Goal: Task Accomplishment & Management: Complete application form

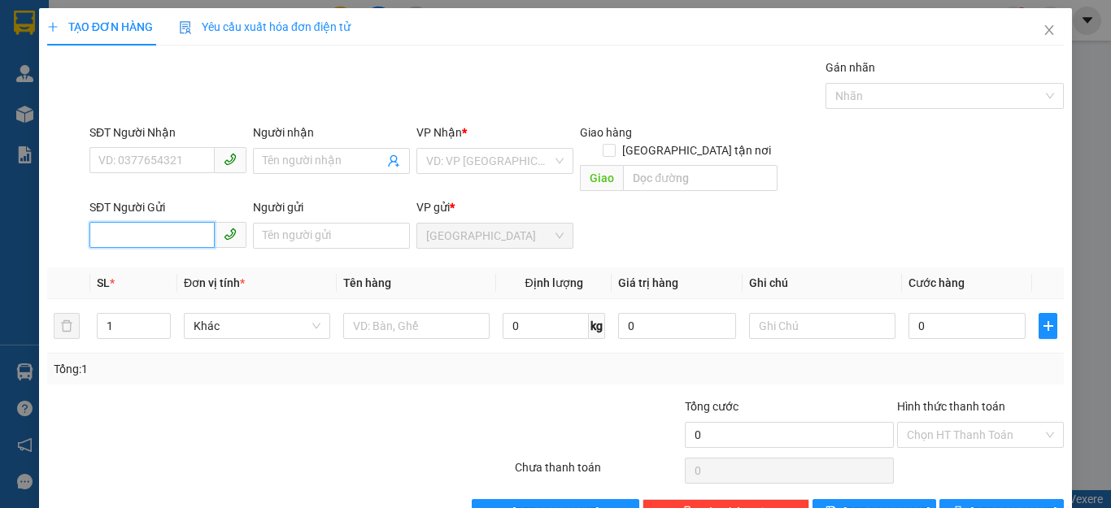
click at [133, 223] on input "SĐT Người Gửi" at bounding box center [151, 235] width 125 height 26
type input "0377954080"
click at [175, 249] on div "0377954080 - LUÂN" at bounding box center [165, 251] width 135 height 18
type input "0932012622"
type input "TRANG"
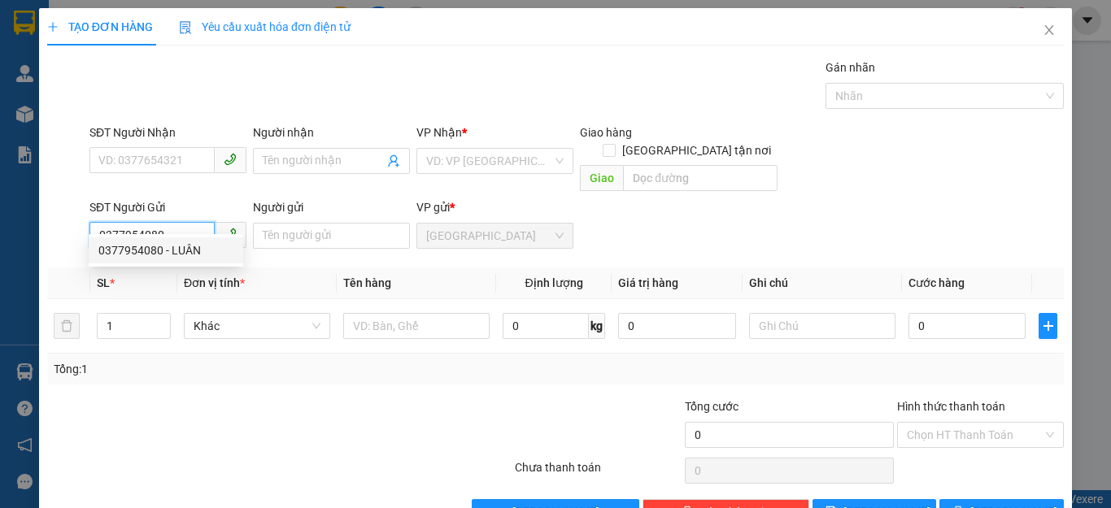
type input "LUÂN"
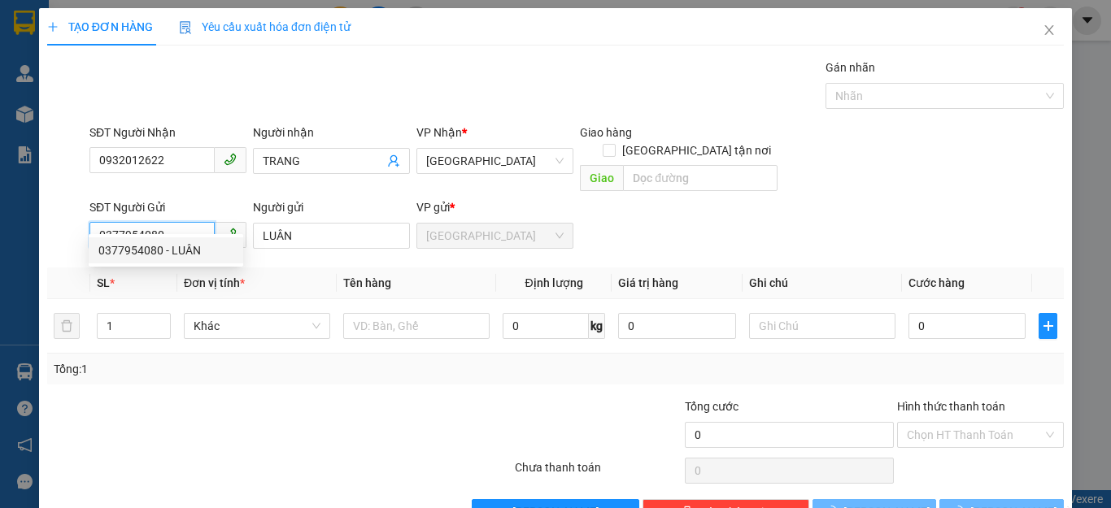
type input "40.000"
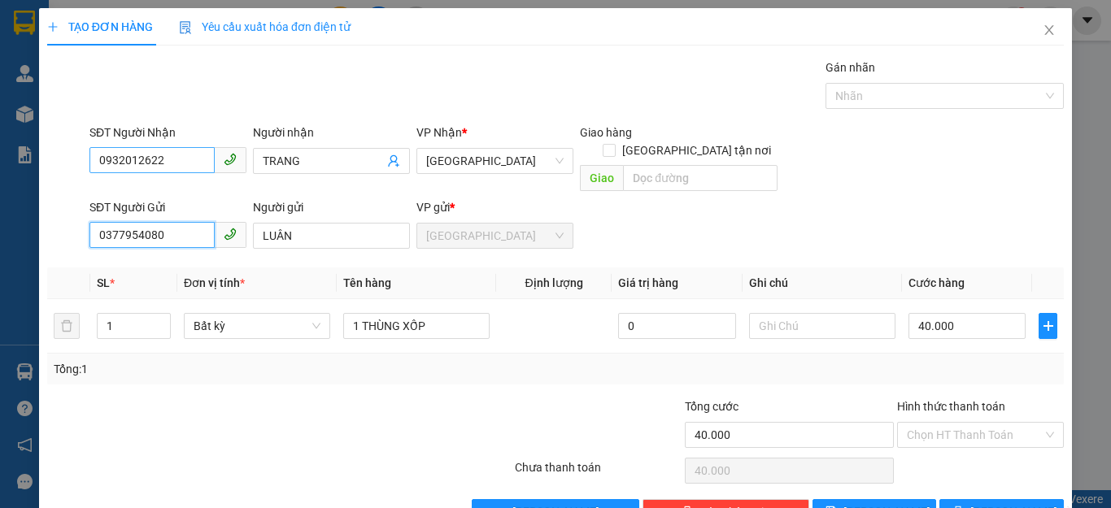
type input "0377954080"
click at [178, 156] on input "0932012622" at bounding box center [151, 160] width 125 height 26
type input "0"
type input "0394371307"
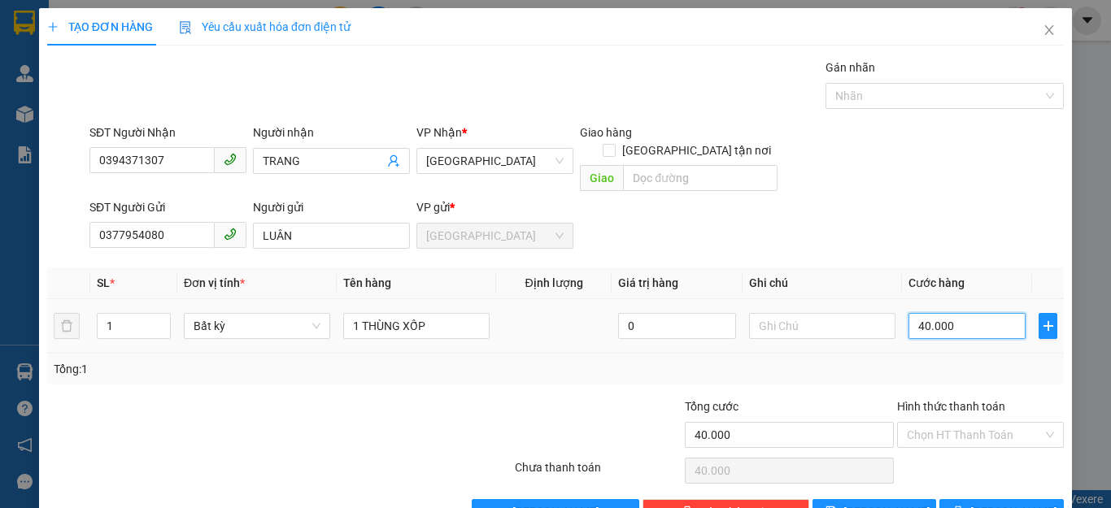
click at [995, 313] on input "40.000" at bounding box center [966, 326] width 117 height 26
type input "0"
click at [161, 320] on icon "up" at bounding box center [162, 323] width 6 height 6
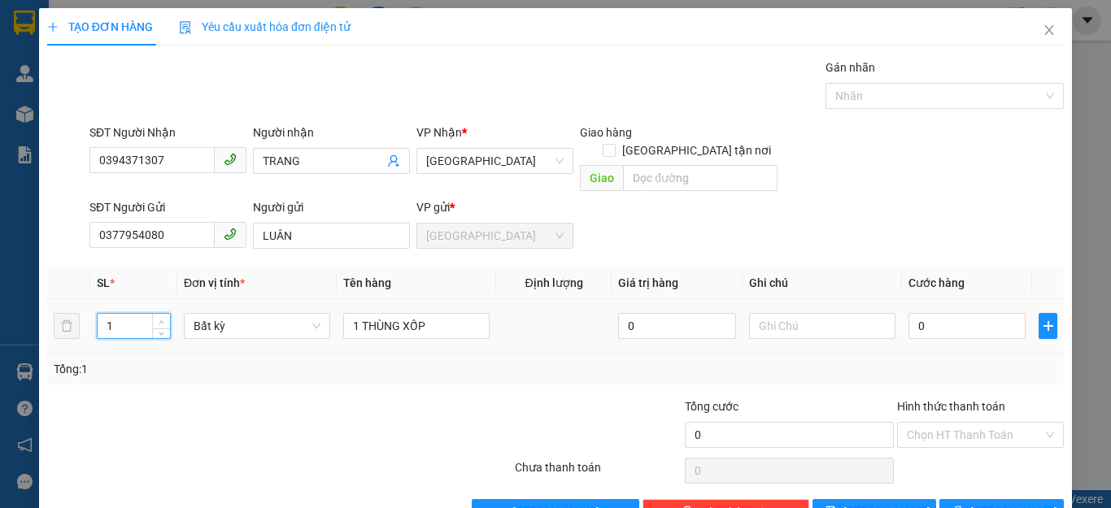
click at [161, 320] on icon "up" at bounding box center [162, 323] width 6 height 6
type input "2"
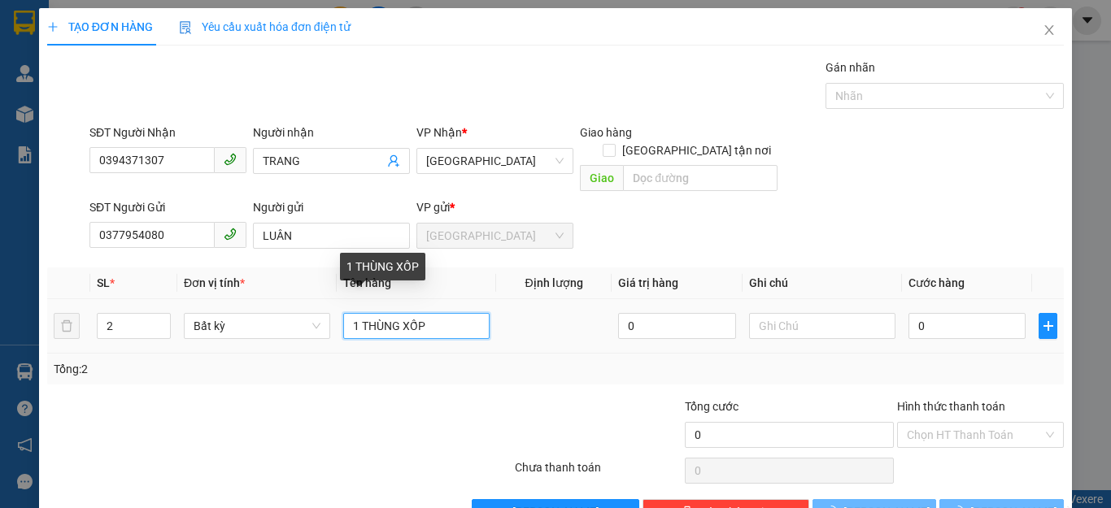
click at [444, 313] on input "1 THÙNG XỐP" at bounding box center [416, 326] width 146 height 26
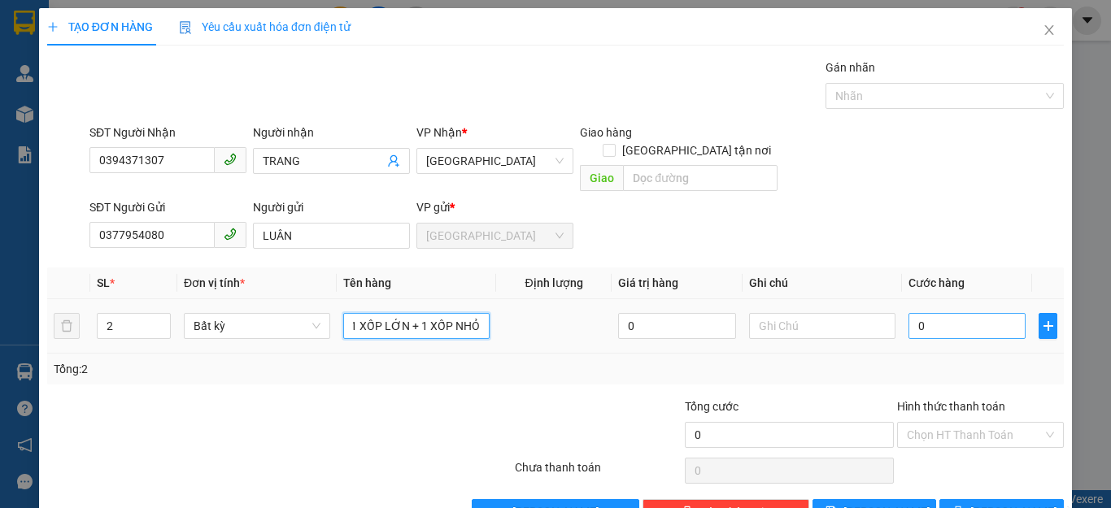
type input "1 XỐP LỚN + 1 XỐP NHỎ"
click at [943, 313] on input "0" at bounding box center [966, 326] width 117 height 26
type input "8"
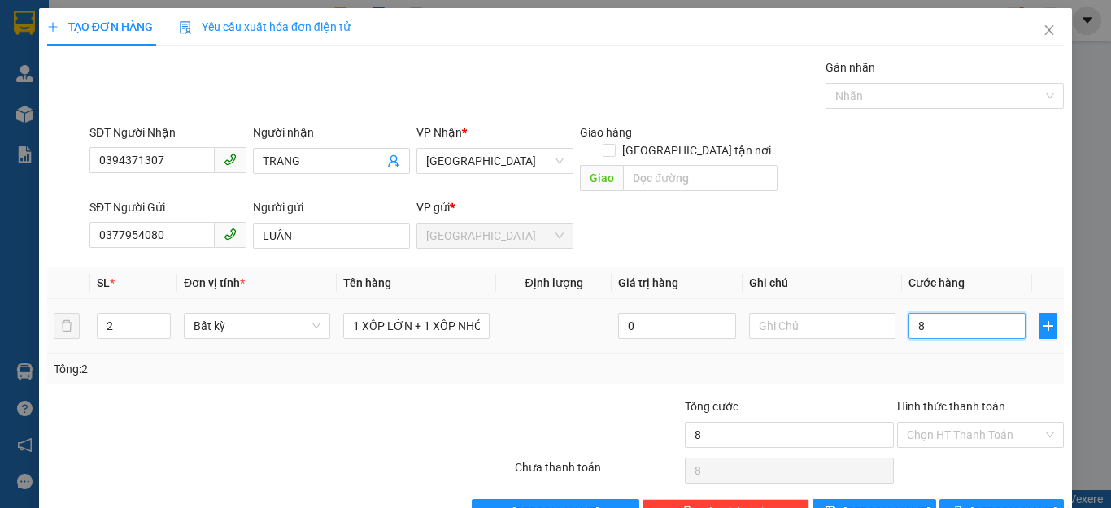
type input "80"
type input "800"
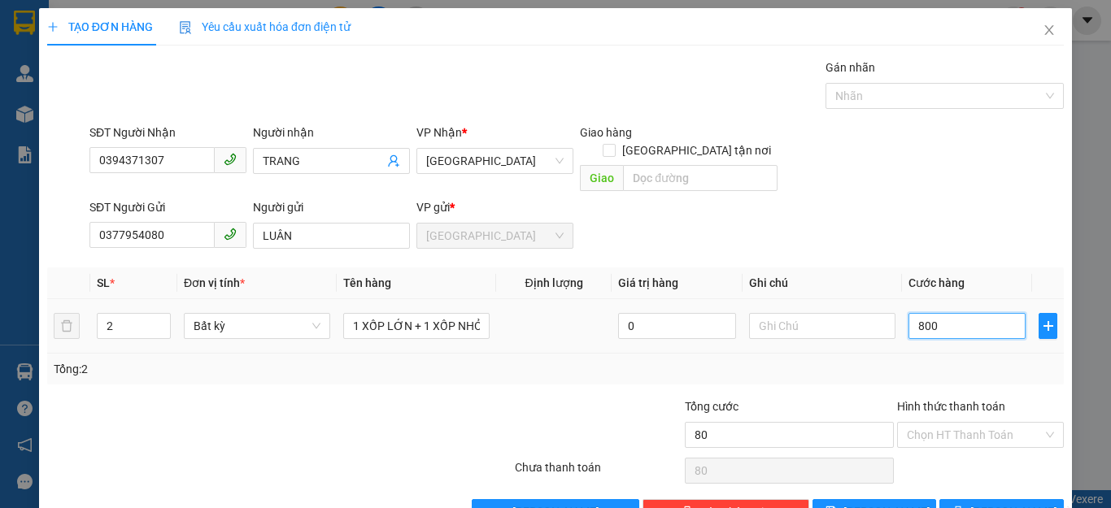
type input "800"
type input "8.000"
type input "80.000"
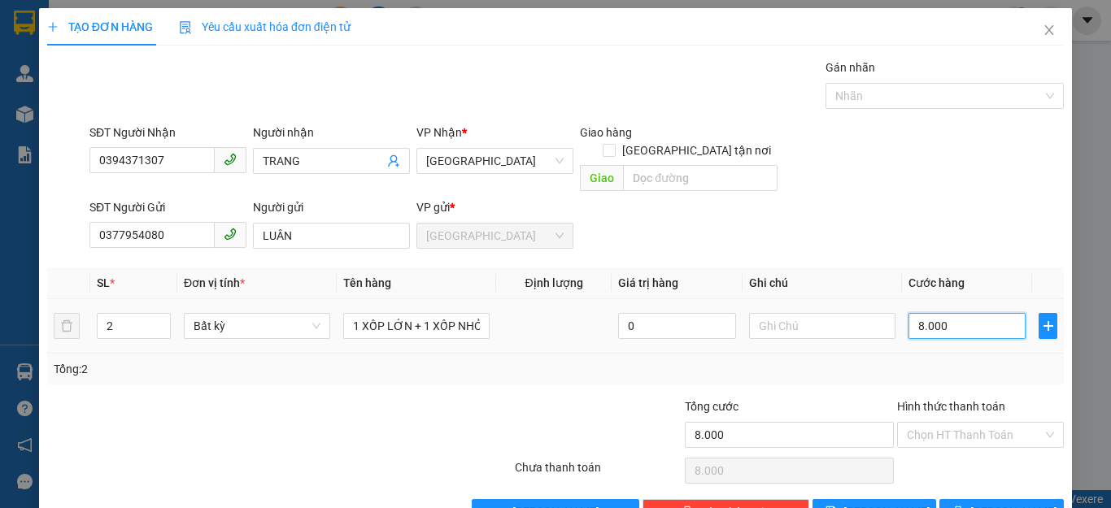
type input "80.000"
click at [961, 423] on input "Hình thức thanh toán" at bounding box center [975, 435] width 136 height 24
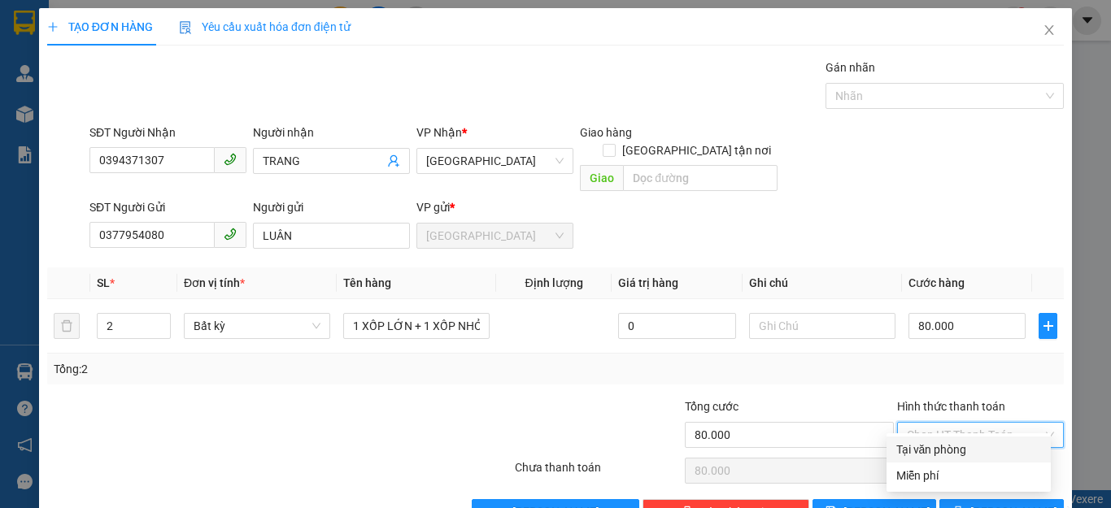
click at [945, 445] on div "Tại văn phòng" at bounding box center [968, 450] width 145 height 18
type input "0"
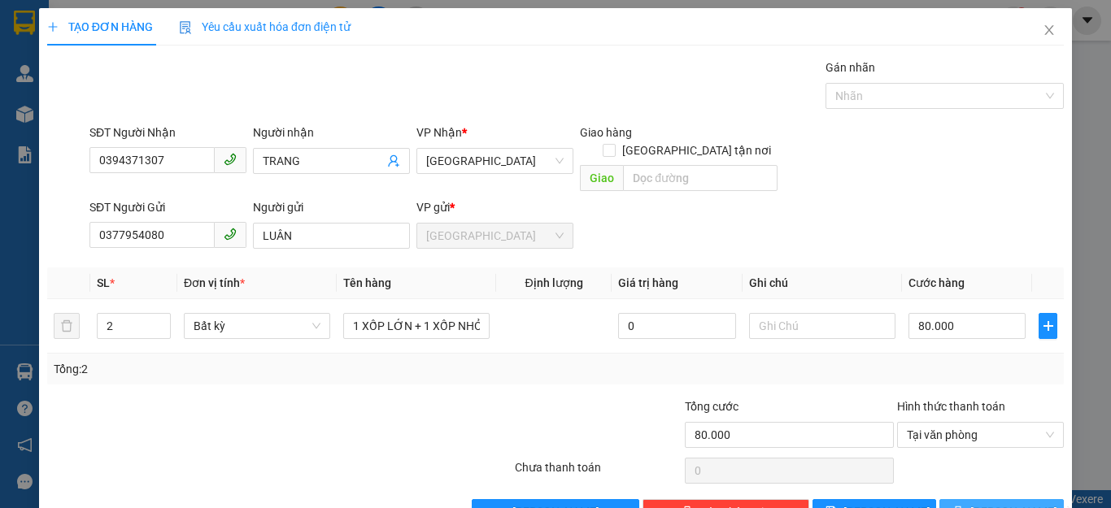
click at [980, 503] on span "[PERSON_NAME] và In" at bounding box center [1027, 512] width 114 height 18
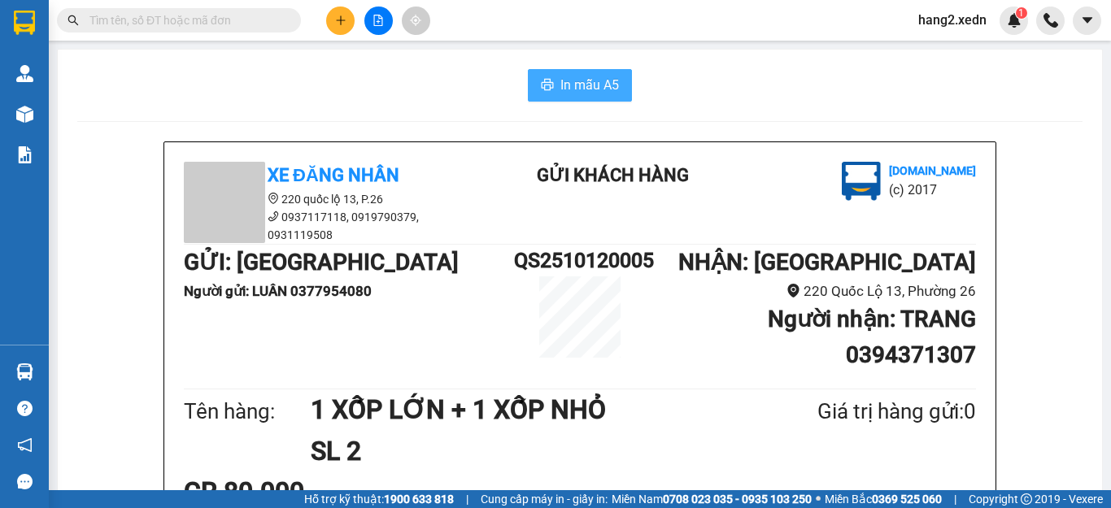
click at [572, 89] on span "In mẫu A5" at bounding box center [589, 85] width 59 height 20
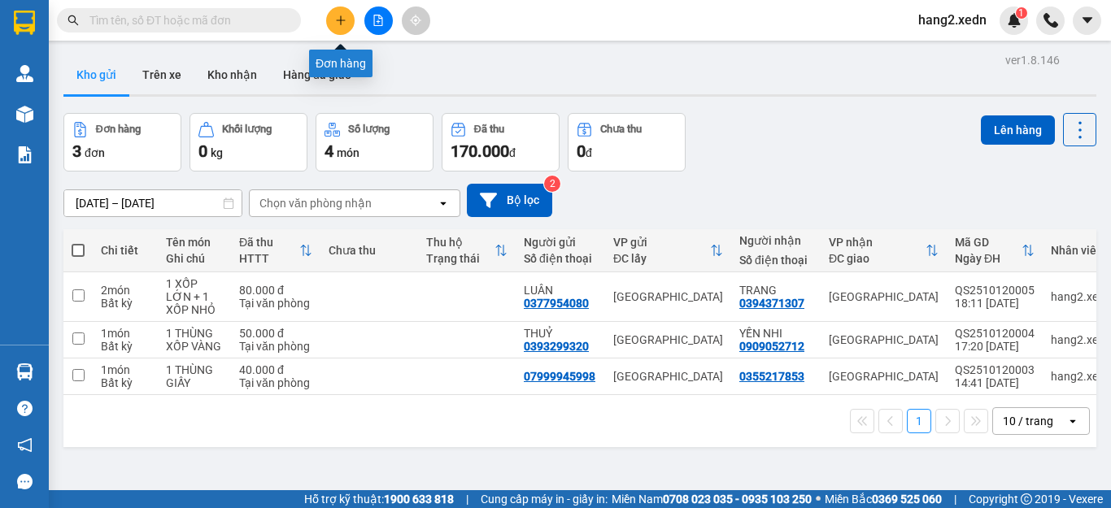
click at [342, 23] on icon "plus" at bounding box center [340, 20] width 11 height 11
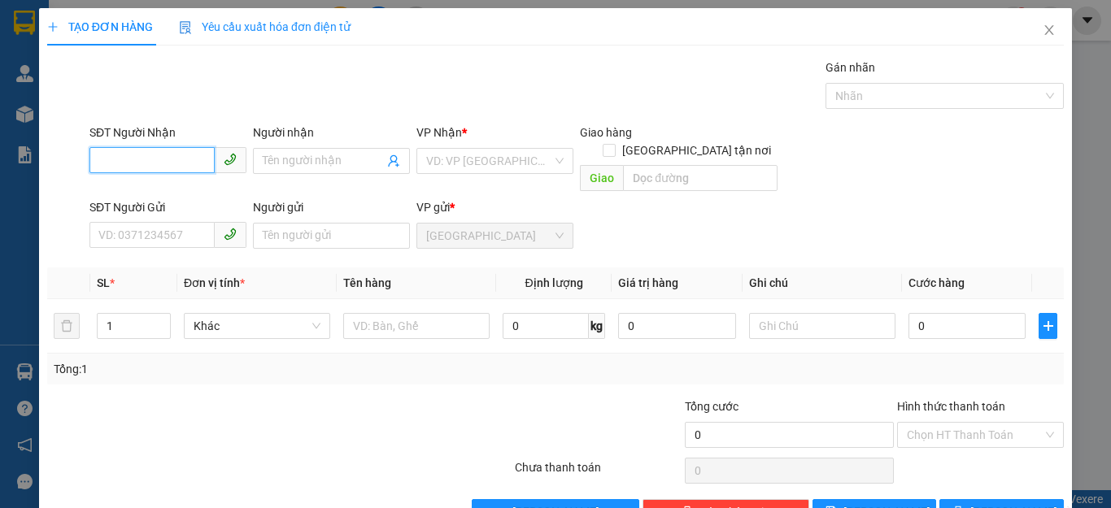
scroll to position [31, 0]
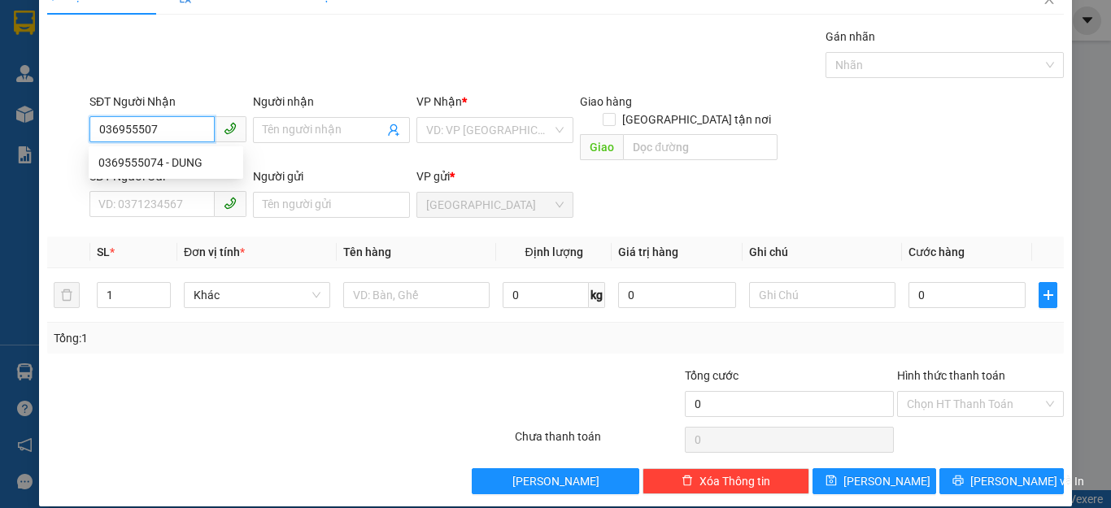
type input "0369555074"
click at [155, 156] on div "0369555074 - DUNG" at bounding box center [165, 163] width 135 height 18
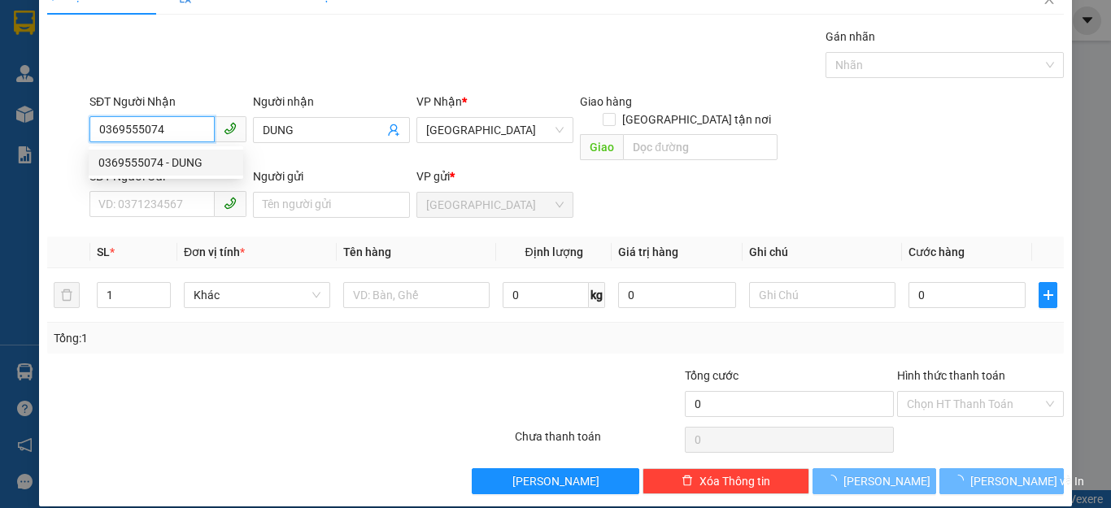
type input "DUNG"
type input "150.000"
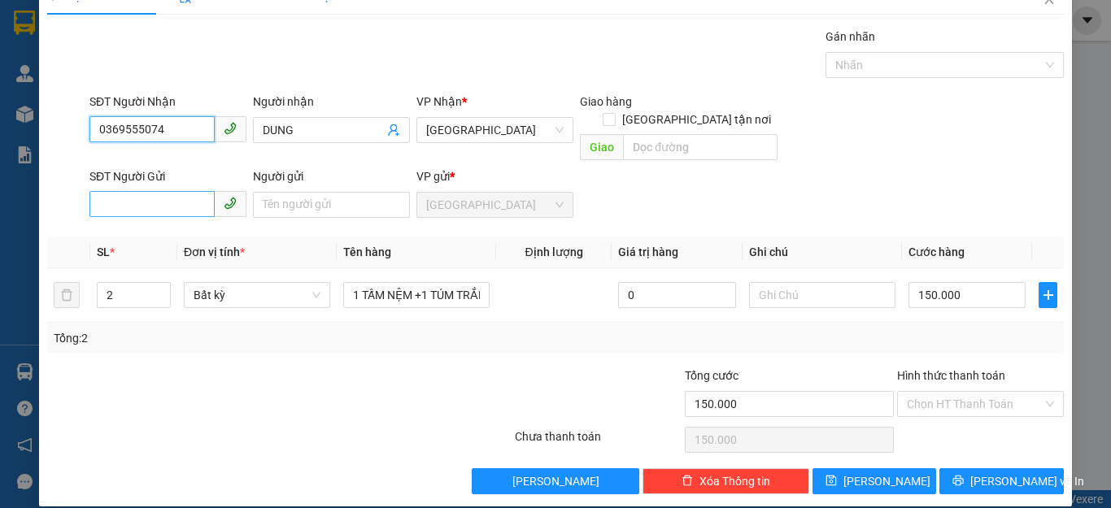
type input "0369555074"
click at [168, 191] on input "SĐT Người Gửi" at bounding box center [151, 204] width 125 height 26
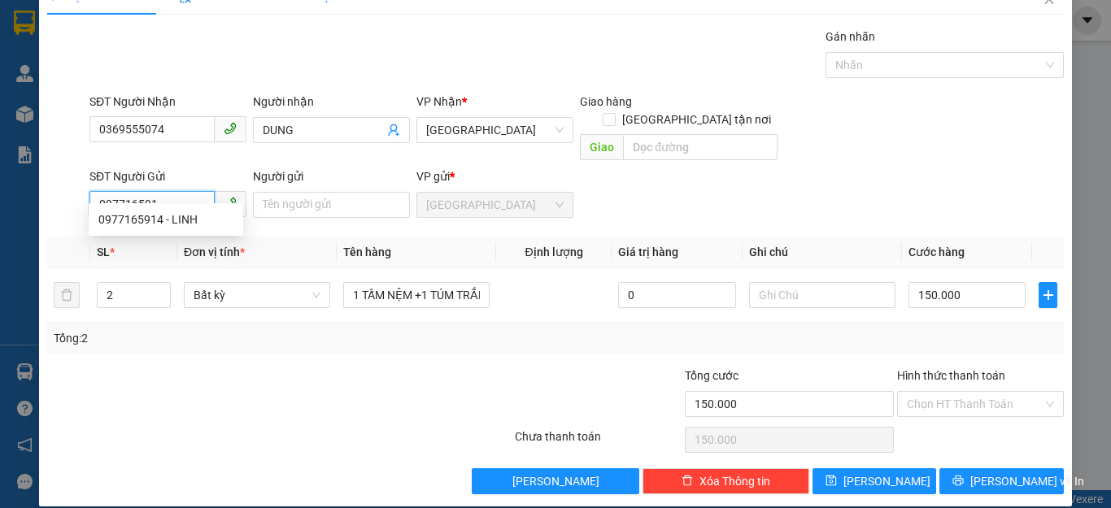
type input "0977165914"
click at [185, 216] on div "0977165914 - LINH" at bounding box center [165, 220] width 135 height 18
type input "LINH"
type input "0977165914"
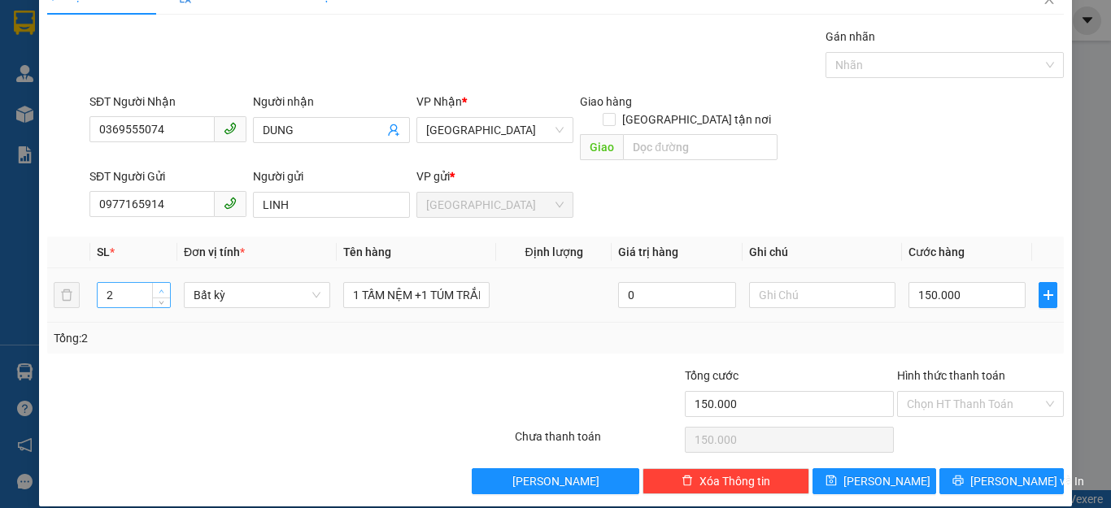
click at [159, 286] on span "up" at bounding box center [162, 291] width 10 height 10
click at [157, 296] on span "down" at bounding box center [162, 301] width 10 height 10
type input "1"
click at [157, 296] on span "down" at bounding box center [162, 301] width 10 height 10
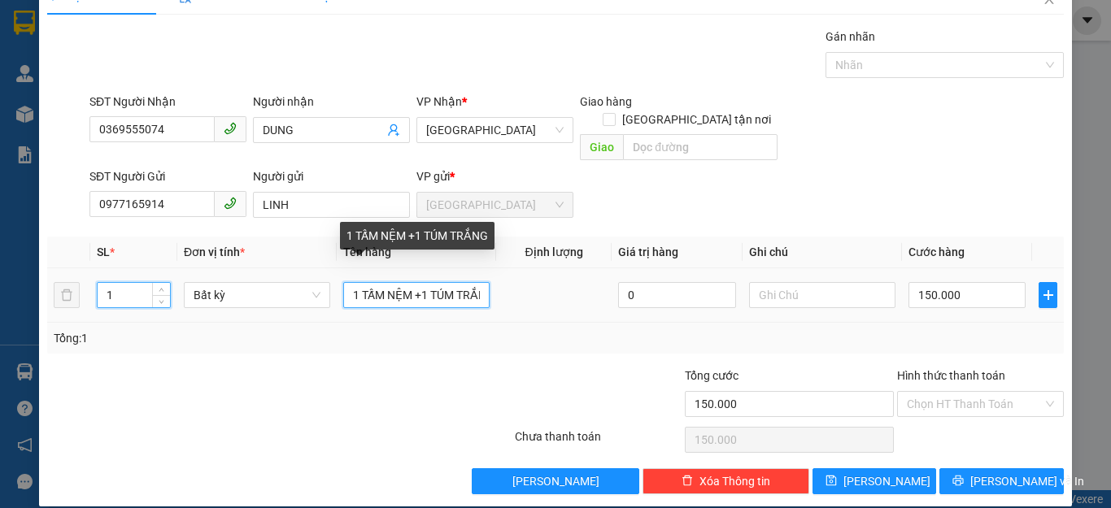
click at [472, 282] on input "1 TẤM NỆM +1 TÚM TRẮNG" at bounding box center [416, 295] width 146 height 26
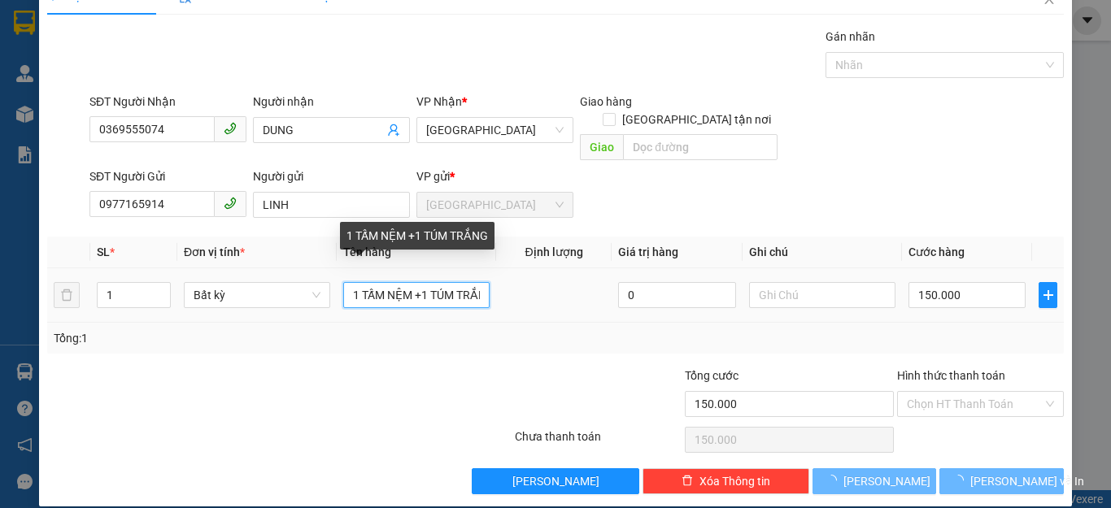
type input "0"
type input "1 TẤM NỆM +1 TÚM TẮNG"
type input "0"
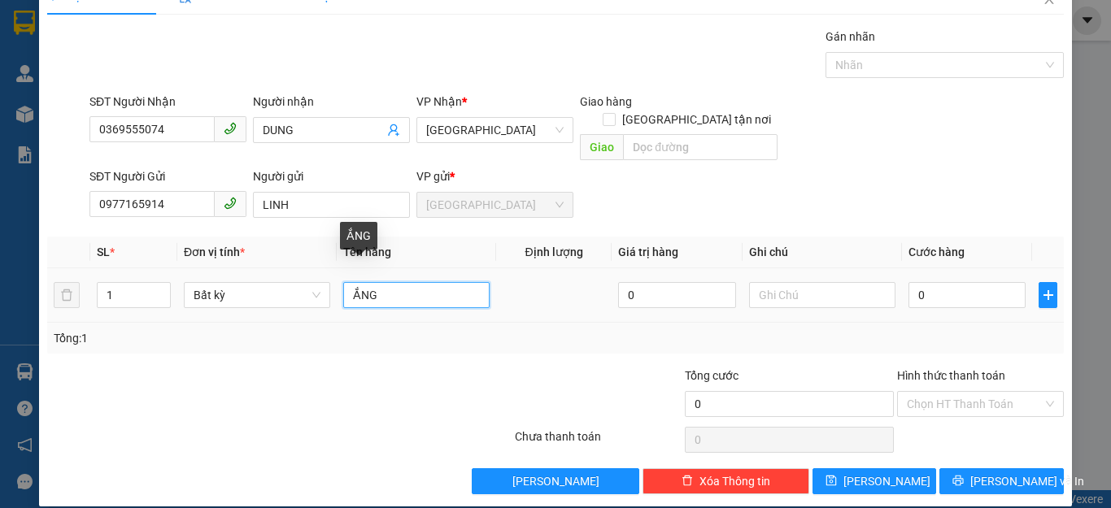
click at [459, 283] on input "ẮNG" at bounding box center [416, 295] width 146 height 26
type input "Ắ"
type input "1 XỐP TRẮNG"
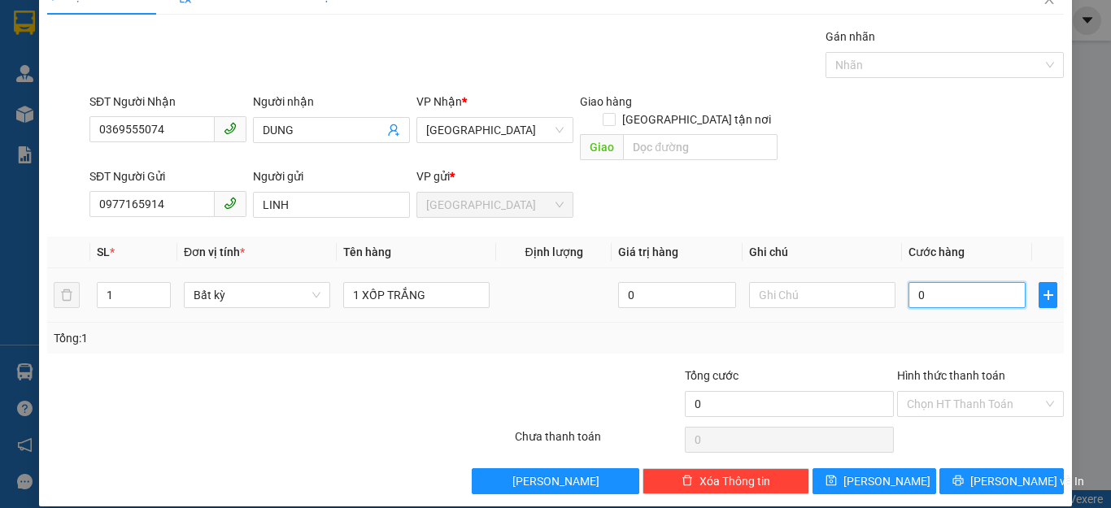
click at [972, 282] on input "0" at bounding box center [966, 295] width 117 height 26
type input "5"
type input "50"
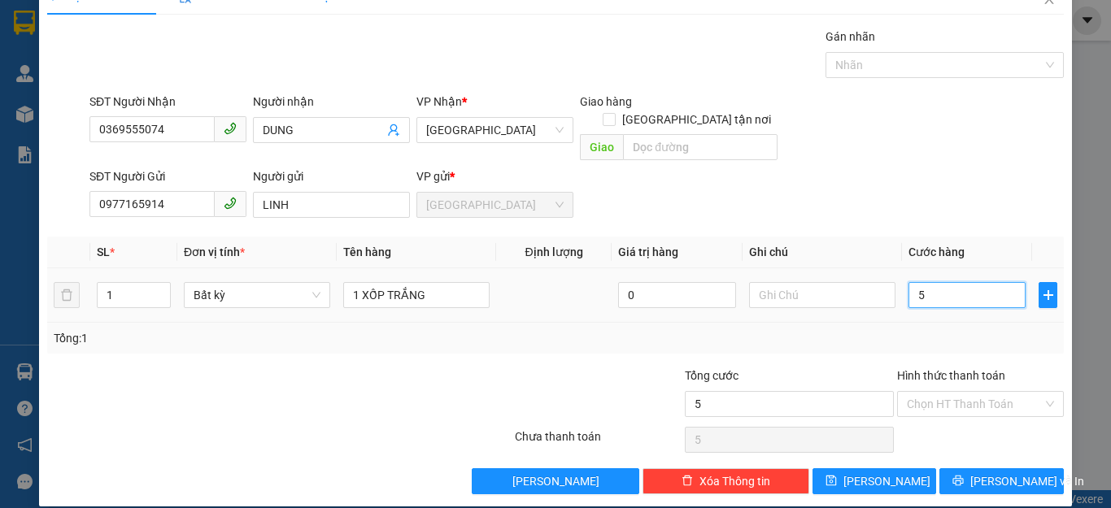
type input "50"
type input "500"
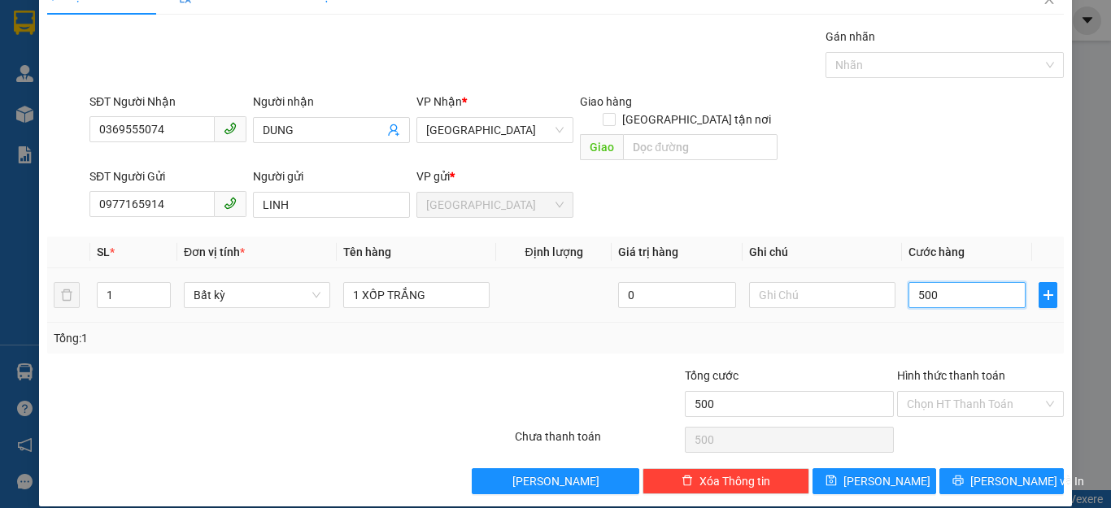
type input "5.000"
type input "50.000"
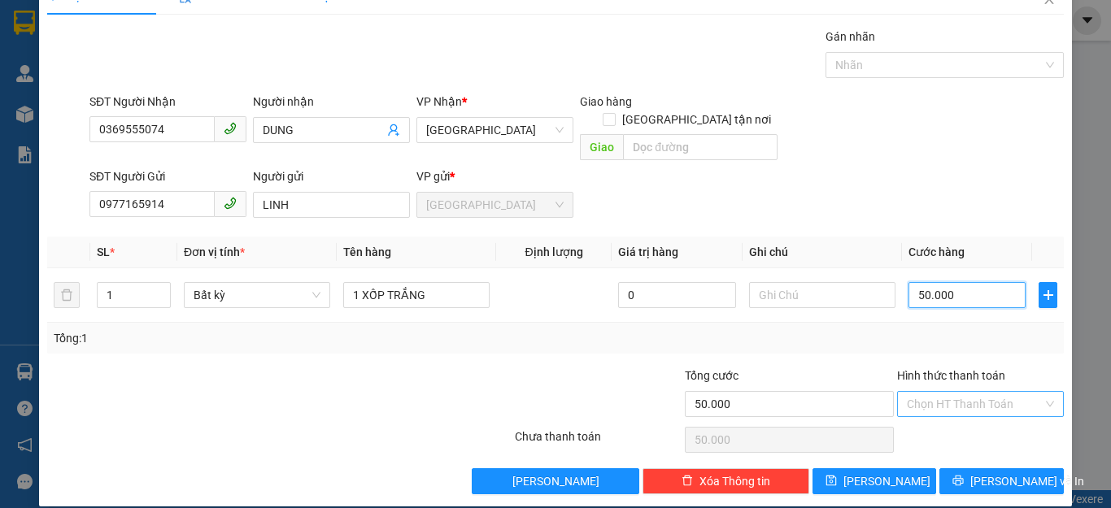
type input "50.000"
click at [958, 392] on input "Hình thức thanh toán" at bounding box center [975, 404] width 136 height 24
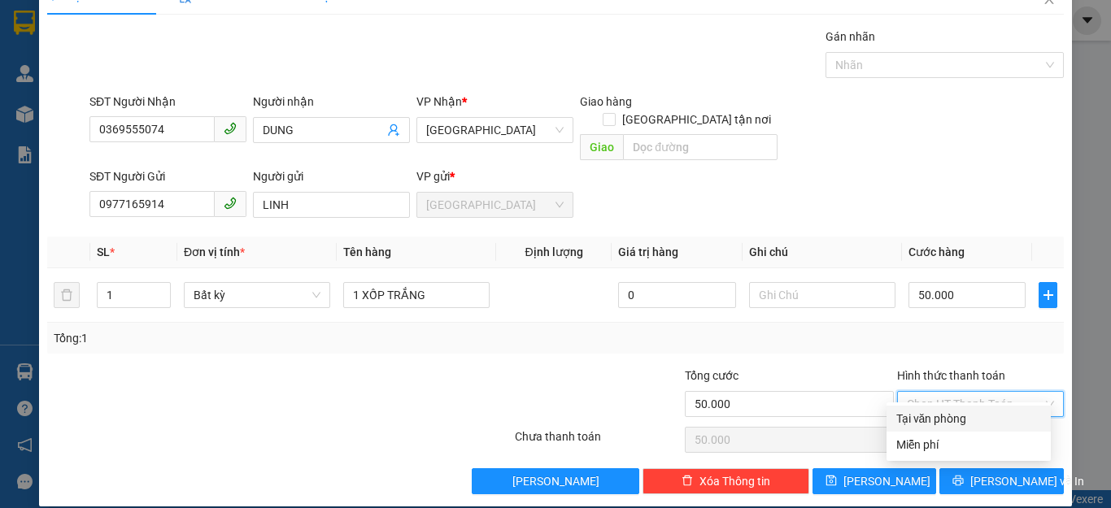
click at [953, 415] on div "Tại văn phòng" at bounding box center [968, 419] width 145 height 18
type input "0"
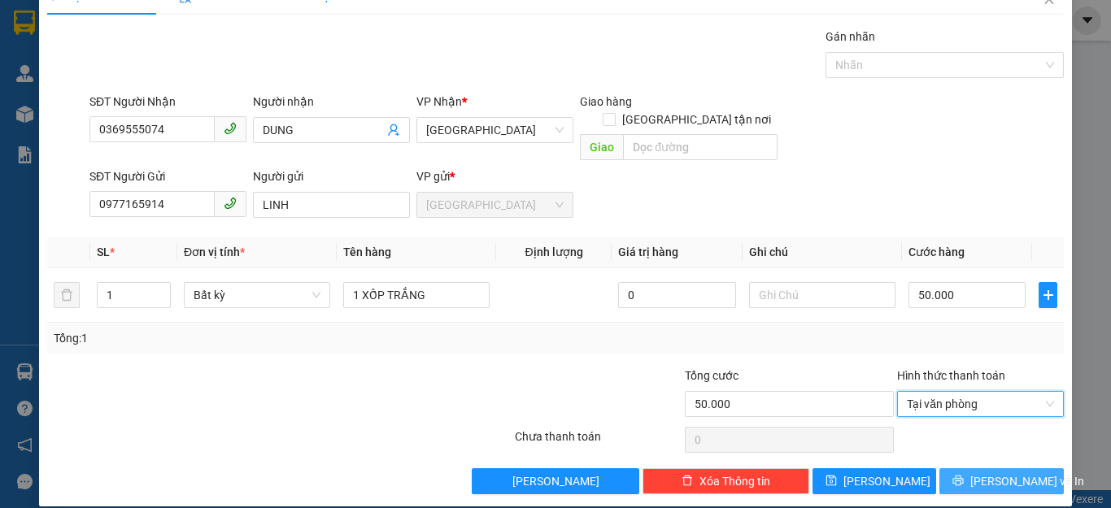
click at [987, 473] on span "[PERSON_NAME] và In" at bounding box center [1027, 482] width 114 height 18
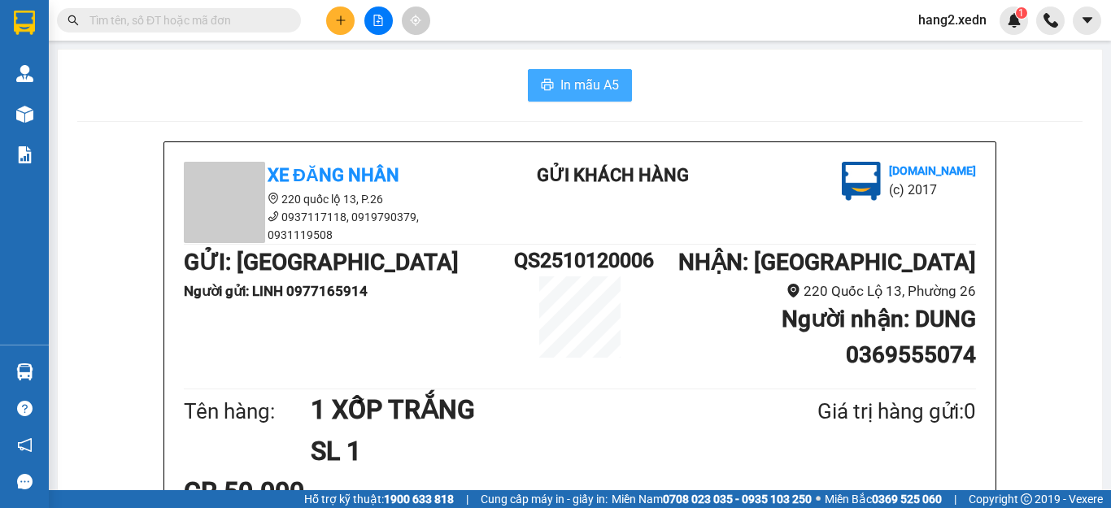
click at [599, 76] on span "In mẫu A5" at bounding box center [589, 85] width 59 height 20
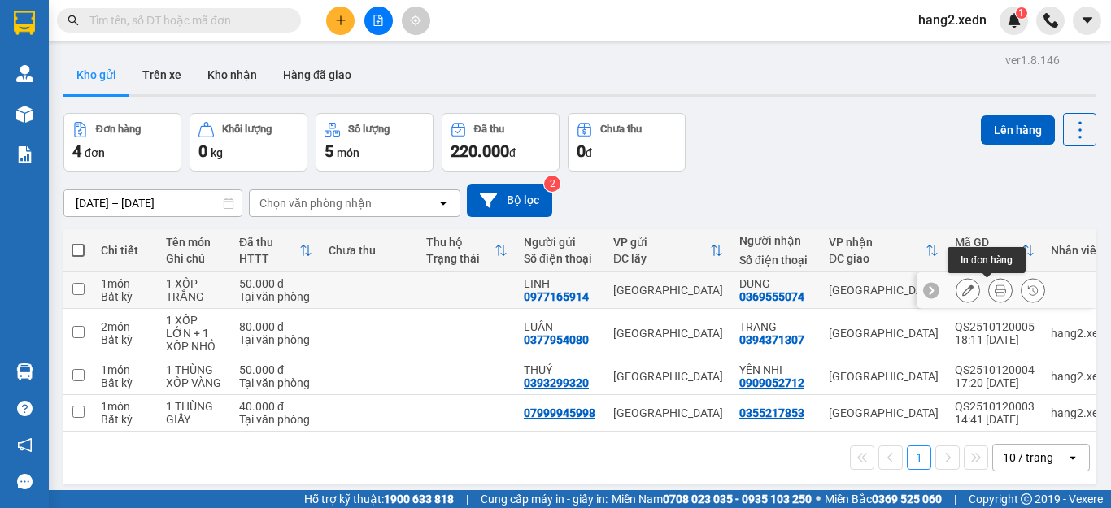
click at [989, 285] on button at bounding box center [1000, 291] width 23 height 28
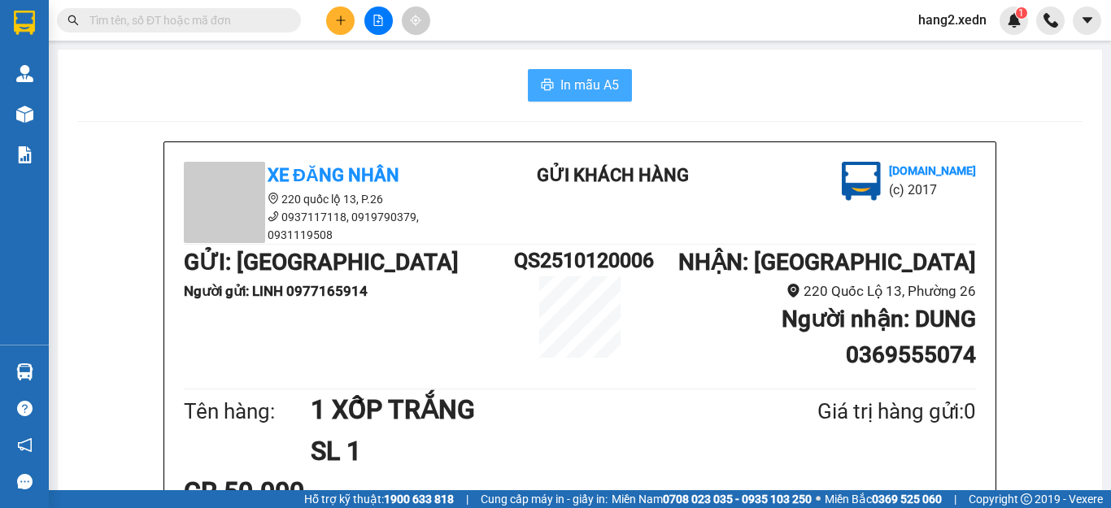
click at [575, 83] on span "In mẫu A5" at bounding box center [589, 85] width 59 height 20
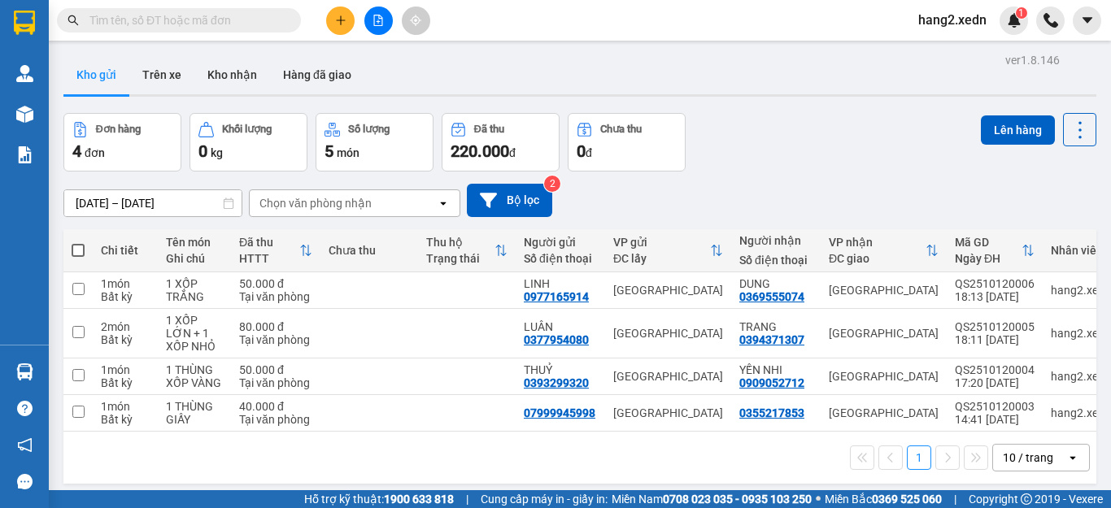
click at [342, 15] on icon "plus" at bounding box center [340, 20] width 11 height 11
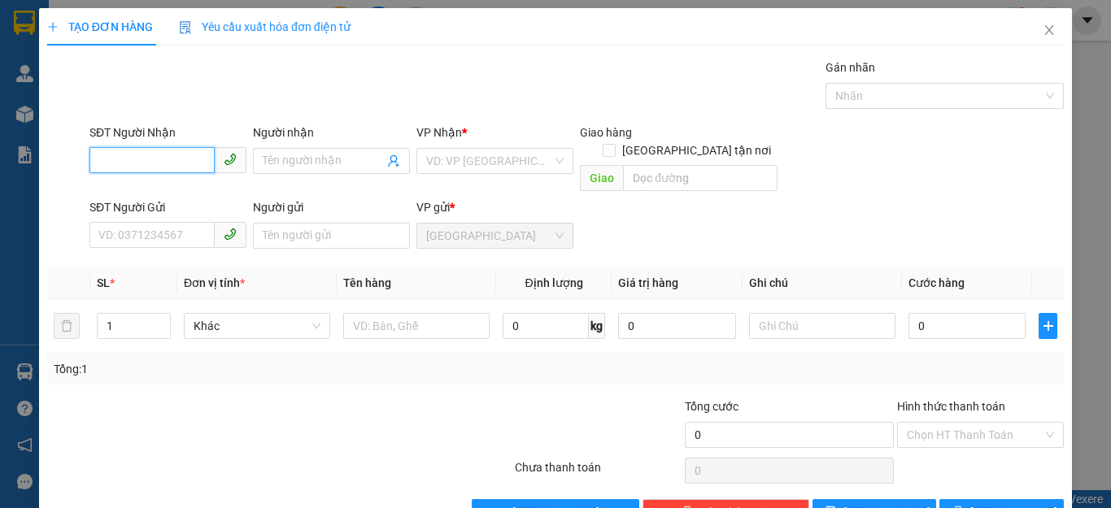
scroll to position [31, 0]
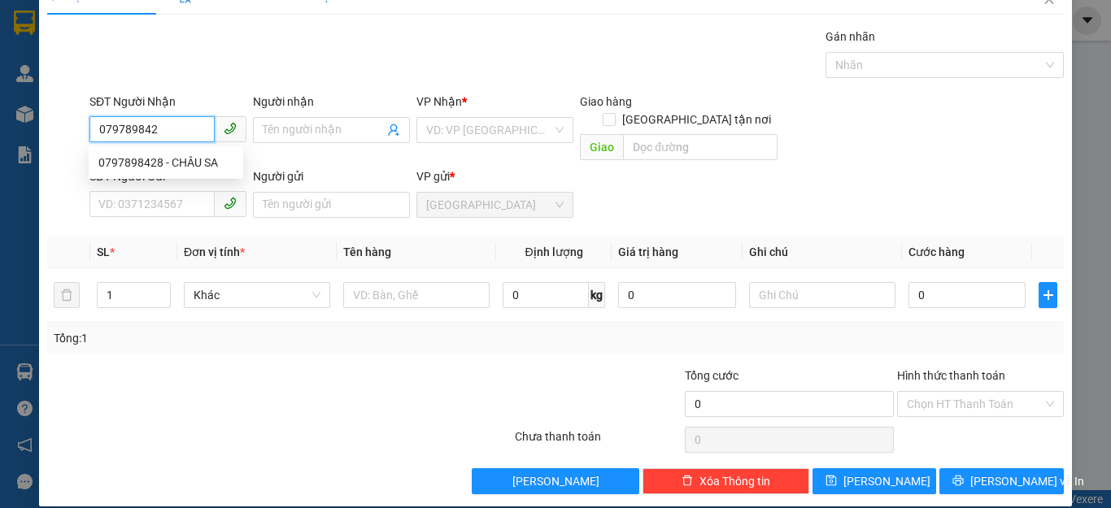
type input "0797898428"
click at [162, 159] on div "0797898428 - CHÂU SA" at bounding box center [165, 163] width 135 height 18
type input "CHÂU SA"
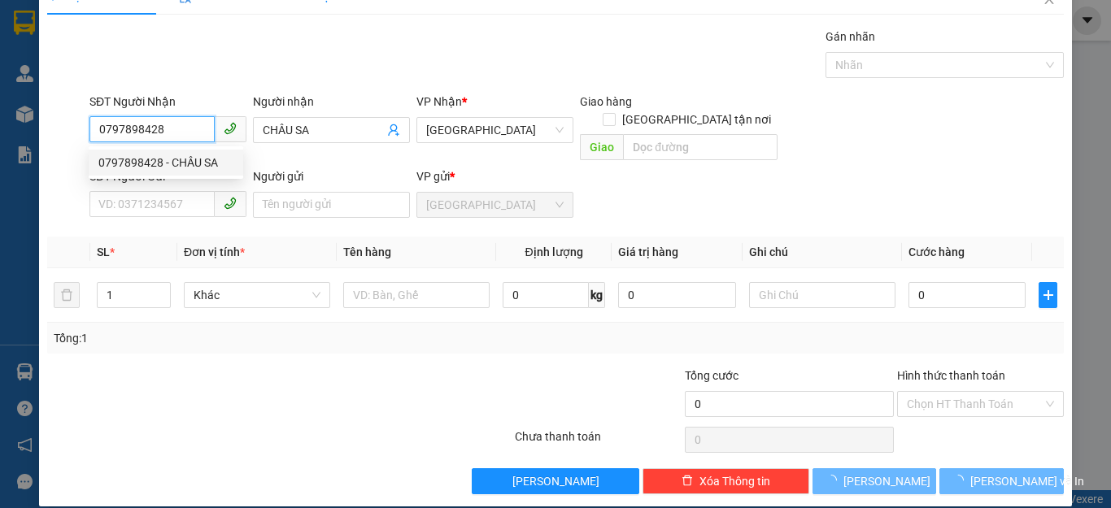
type input "50.000"
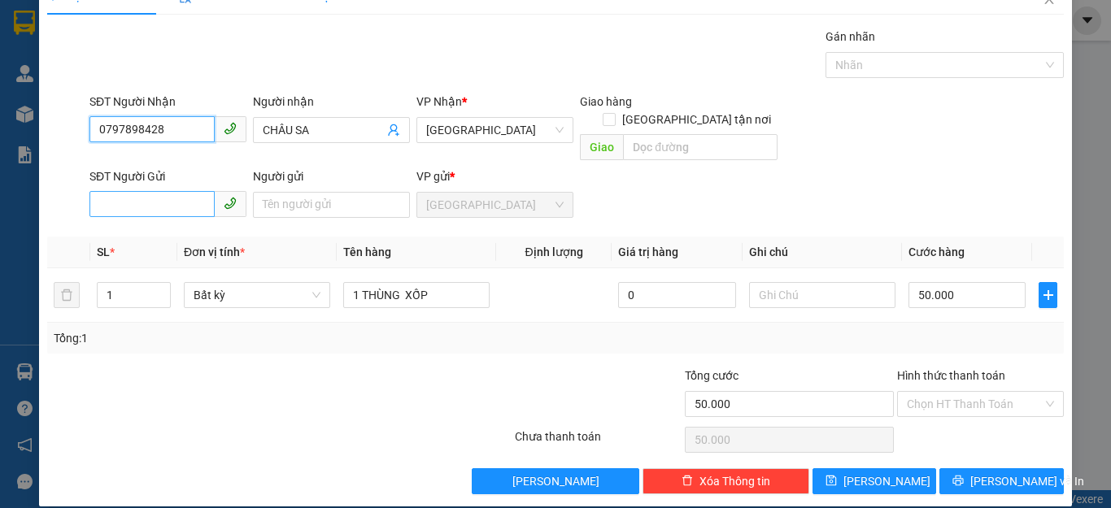
type input "0797898428"
click at [183, 191] on input "SĐT Người Gửi" at bounding box center [151, 204] width 125 height 26
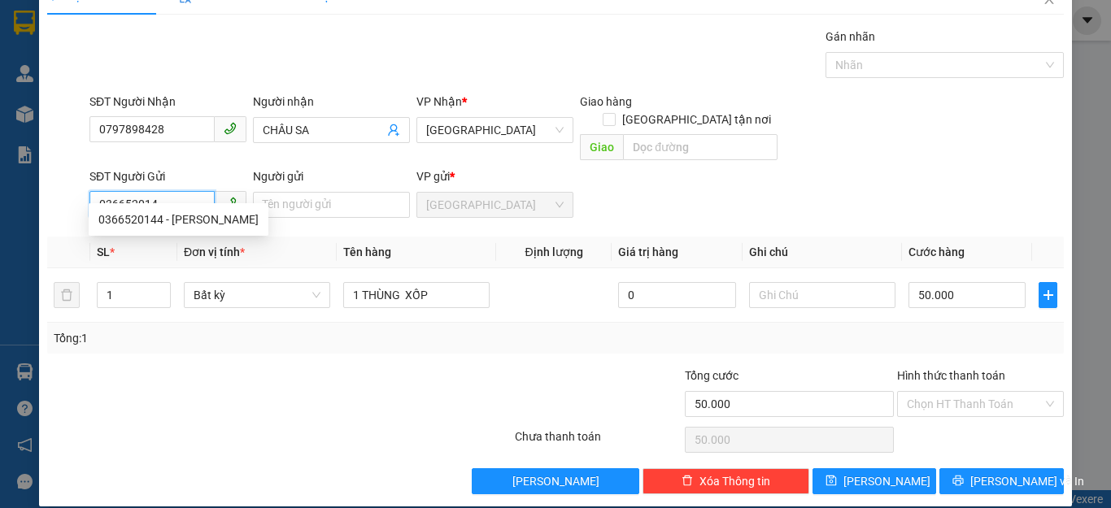
type input "0366520144"
click at [200, 219] on div "0366520144 - [PERSON_NAME]" at bounding box center [178, 220] width 160 height 18
type input "QUANG"
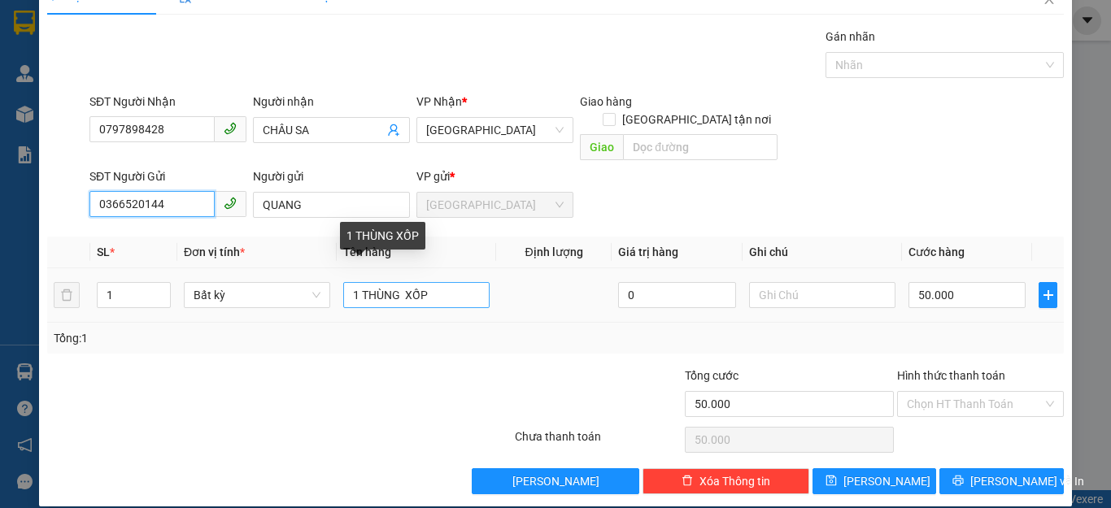
type input "0366520144"
click at [435, 282] on input "1 THÙNG XỐP" at bounding box center [416, 295] width 146 height 26
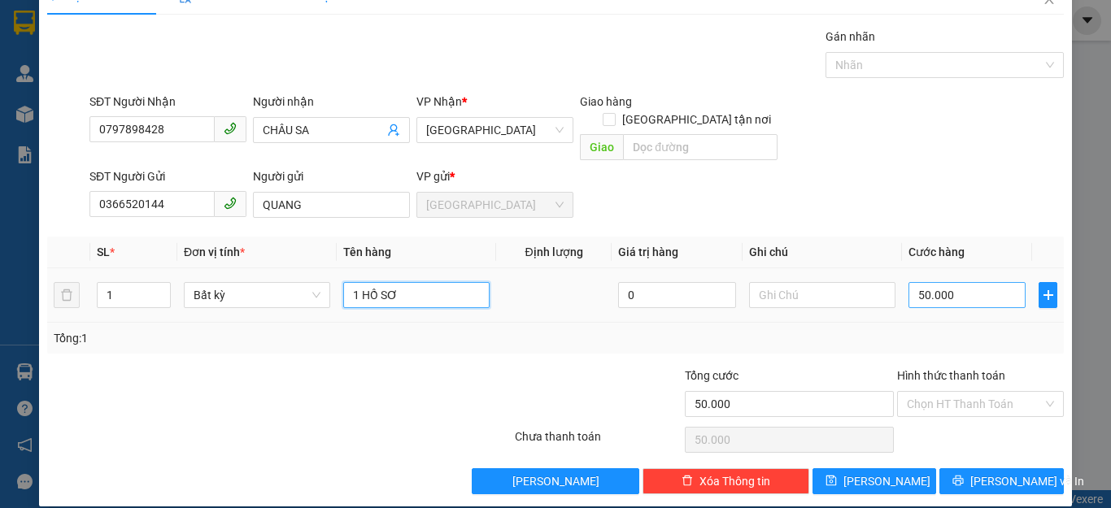
type input "1 HỒ SƠ"
click at [965, 282] on input "50.000" at bounding box center [966, 295] width 117 height 26
type input "3"
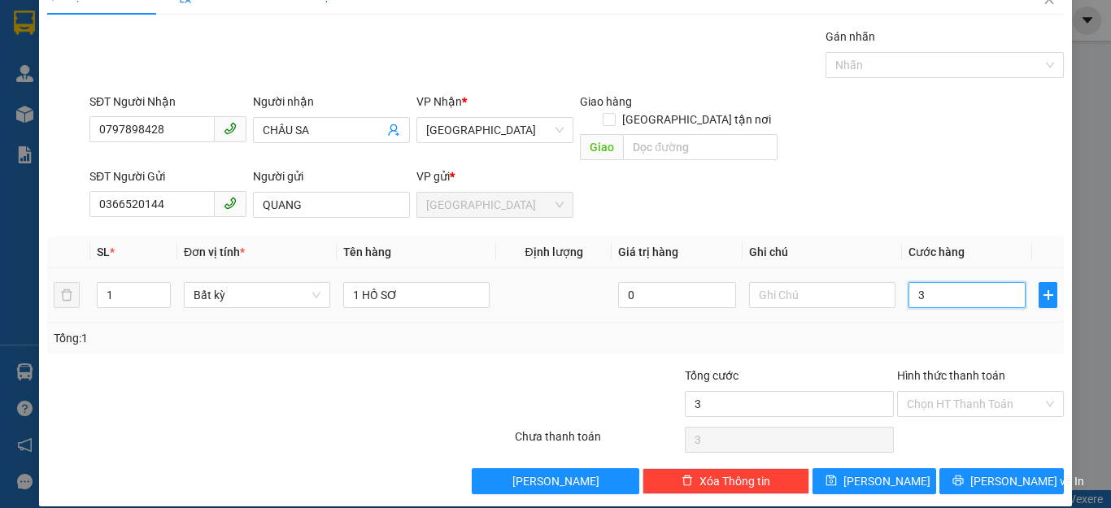
type input "30"
type input "300"
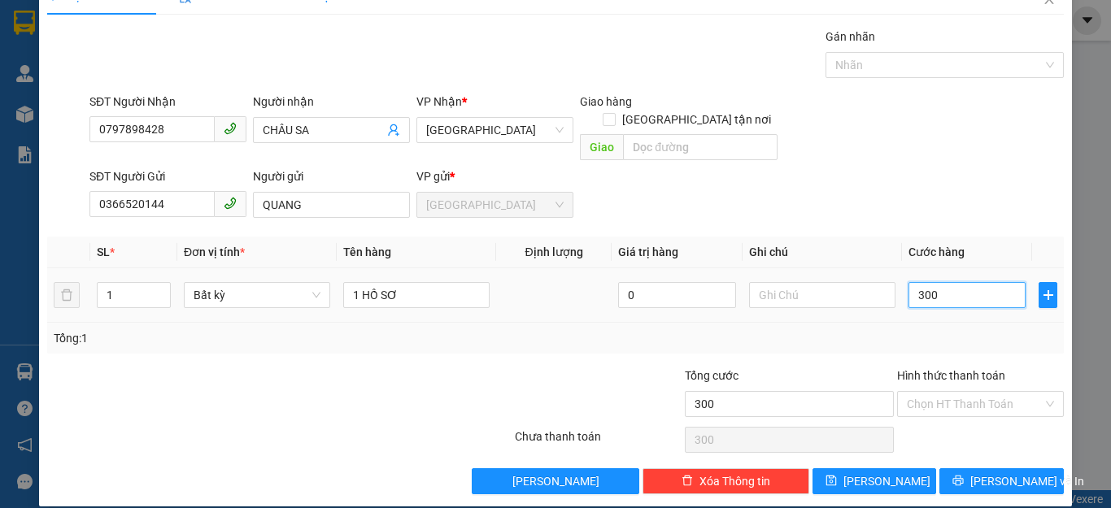
type input "3.000"
type input "30.000"
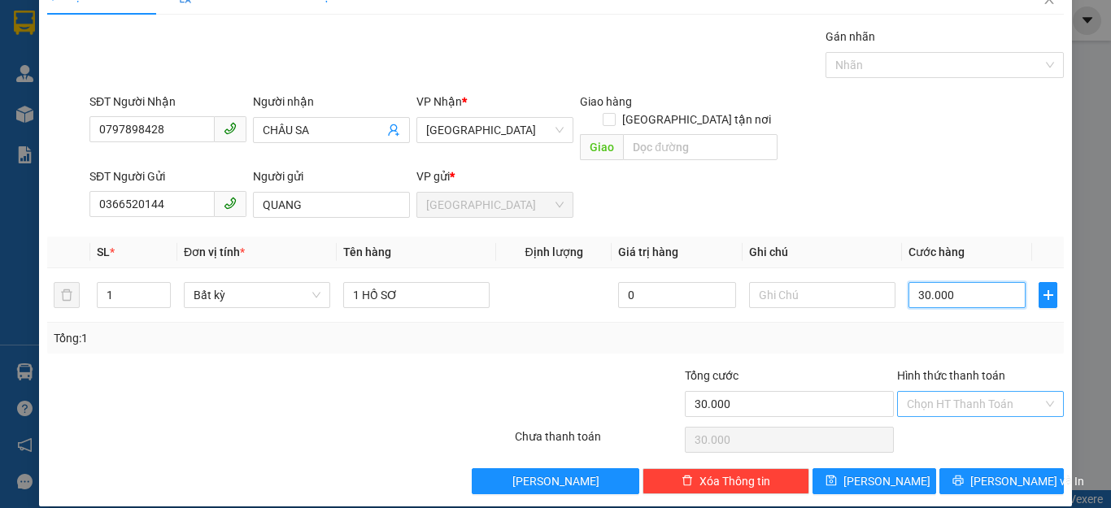
type input "30.000"
click at [983, 392] on input "Hình thức thanh toán" at bounding box center [975, 404] width 136 height 24
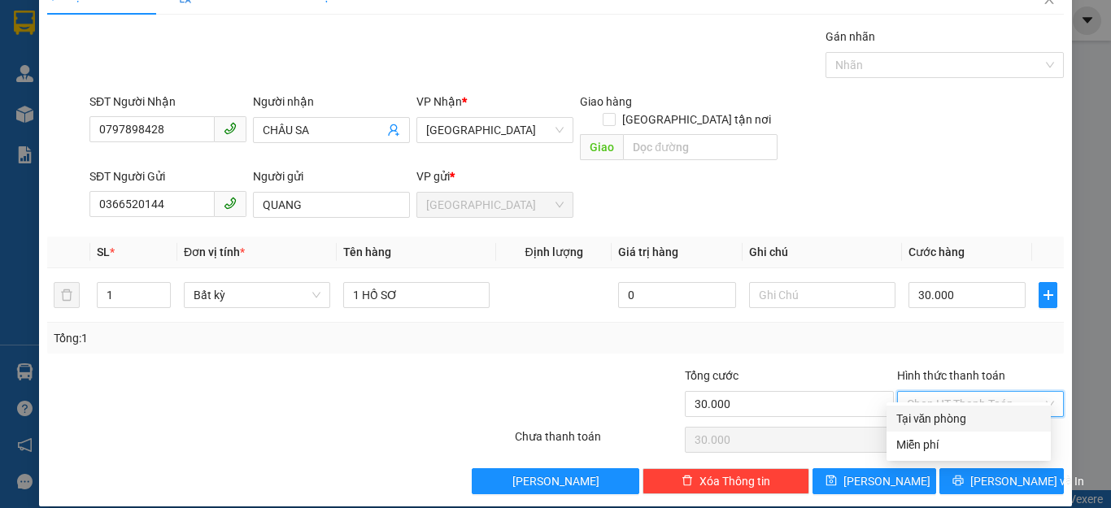
click at [958, 420] on div "Tại văn phòng" at bounding box center [968, 419] width 145 height 18
type input "0"
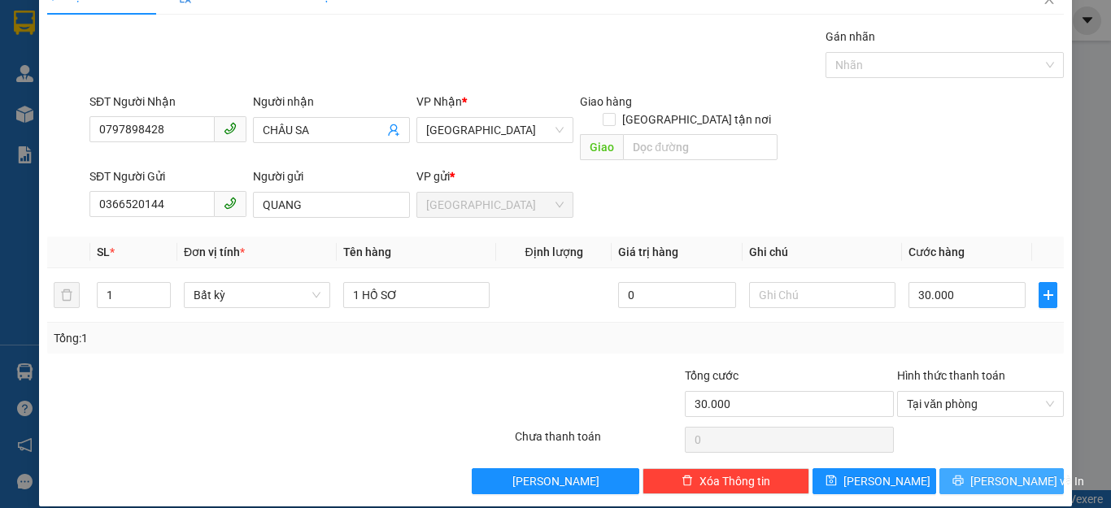
click at [977, 473] on span "[PERSON_NAME] và In" at bounding box center [1027, 482] width 114 height 18
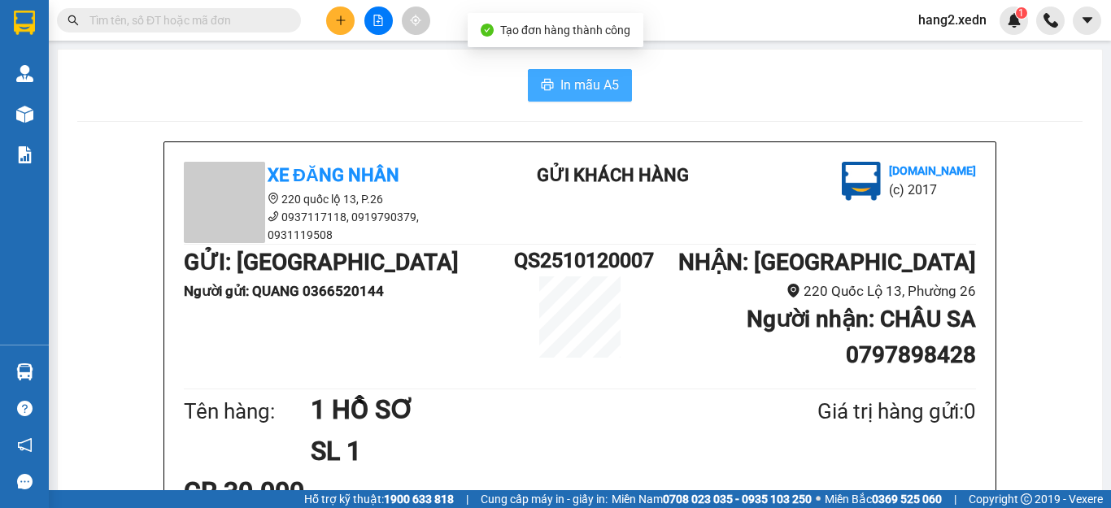
click at [589, 82] on span "In mẫu A5" at bounding box center [589, 85] width 59 height 20
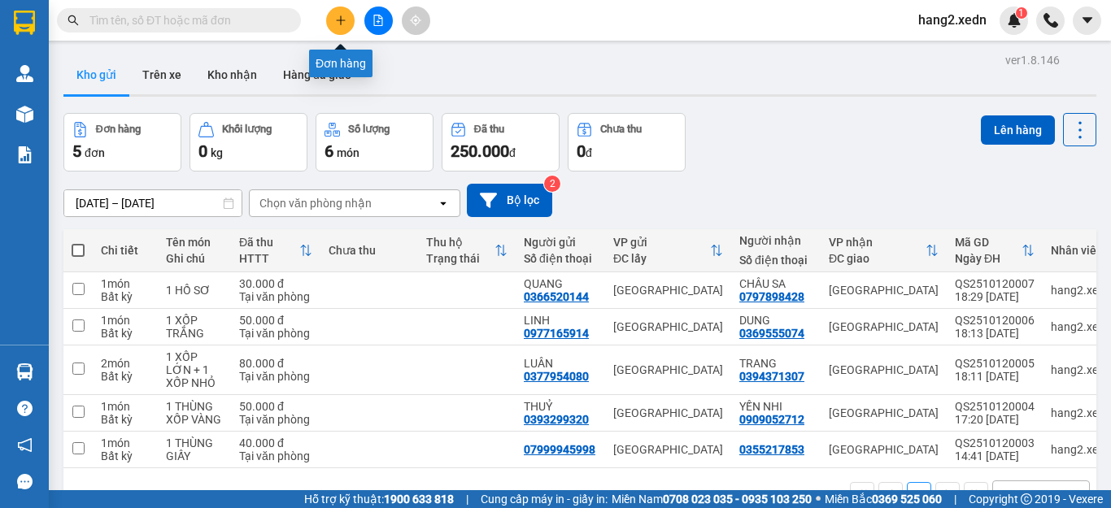
click at [339, 24] on icon "plus" at bounding box center [340, 20] width 11 height 11
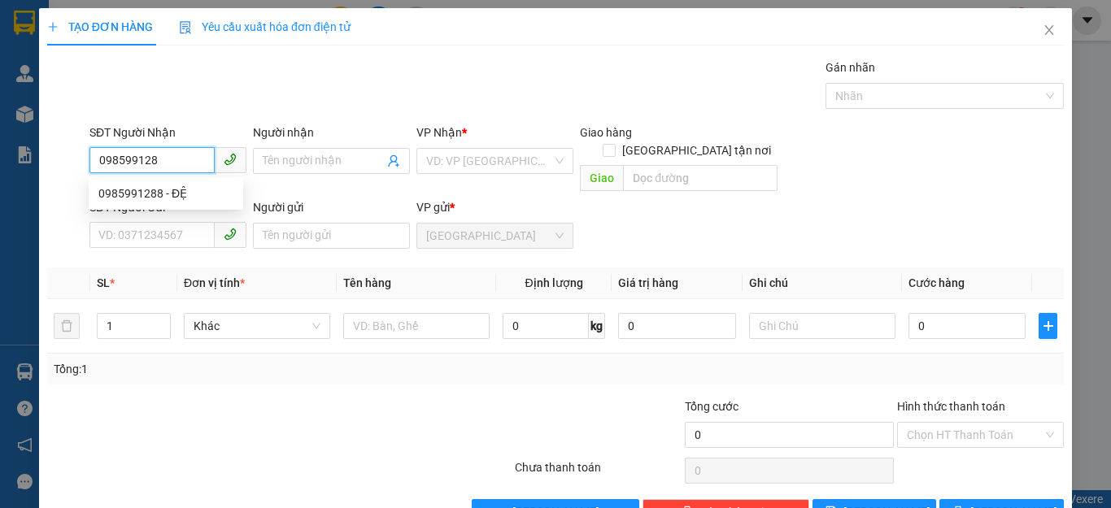
type input "0985991288"
click at [144, 187] on div "0985991288 - ĐỆ" at bounding box center [165, 194] width 135 height 18
type input "ĐỆ"
type input "40.000"
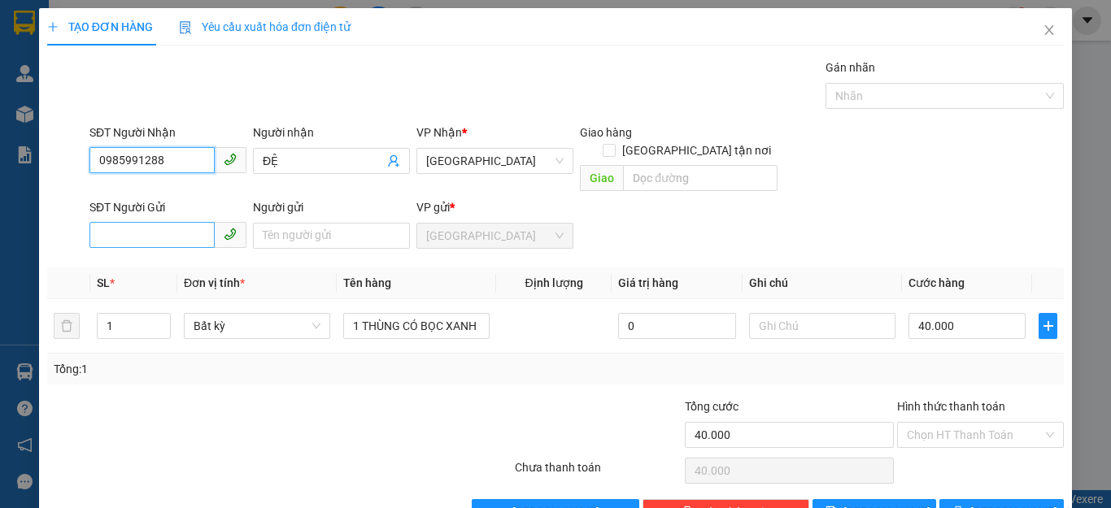
type input "0985991288"
click at [175, 222] on input "SĐT Người Gửi" at bounding box center [151, 235] width 125 height 26
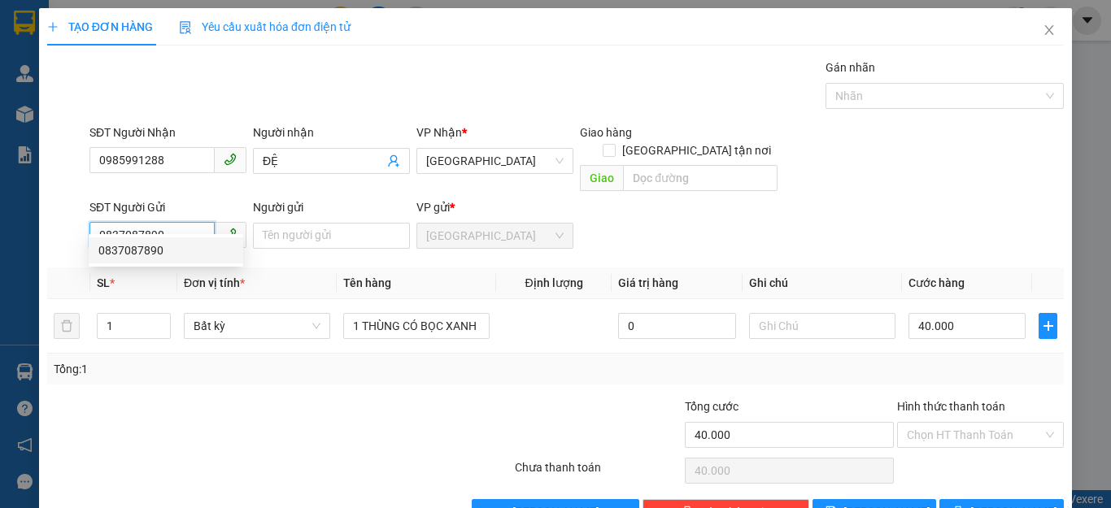
click at [185, 247] on div "0837087890" at bounding box center [165, 251] width 135 height 18
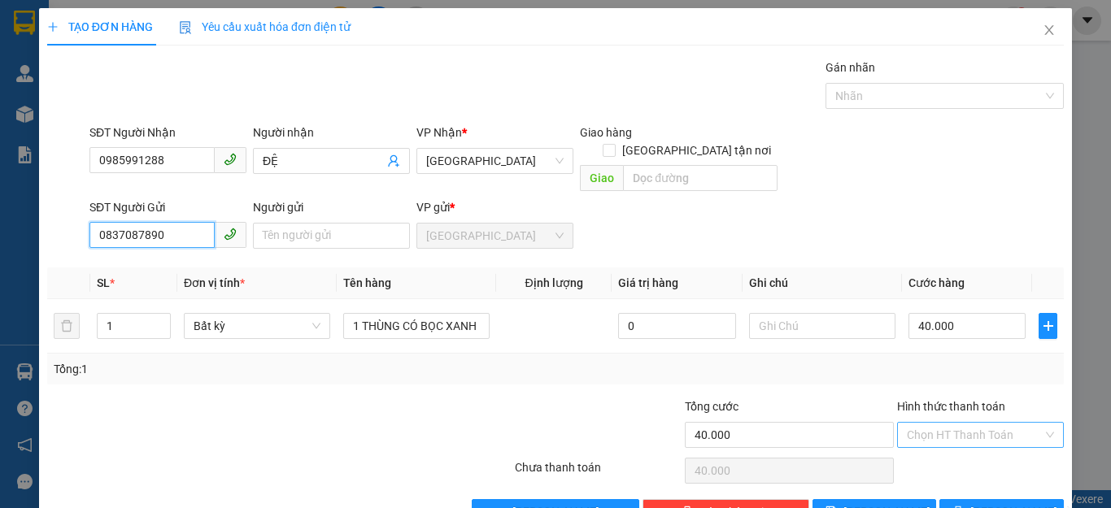
type input "0837087890"
click at [952, 423] on input "Hình thức thanh toán" at bounding box center [975, 435] width 136 height 24
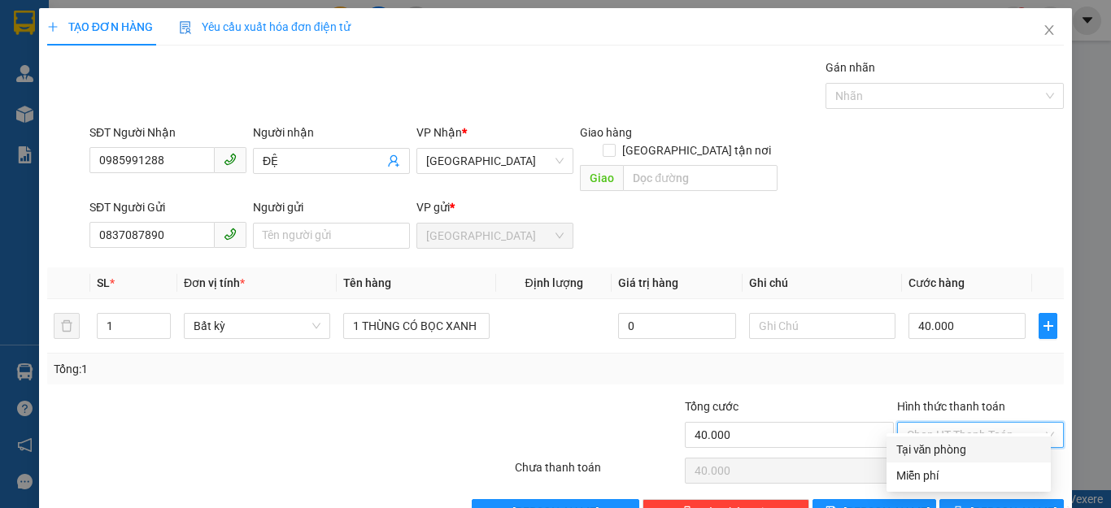
click at [944, 445] on div "Tại văn phòng" at bounding box center [968, 450] width 145 height 18
type input "0"
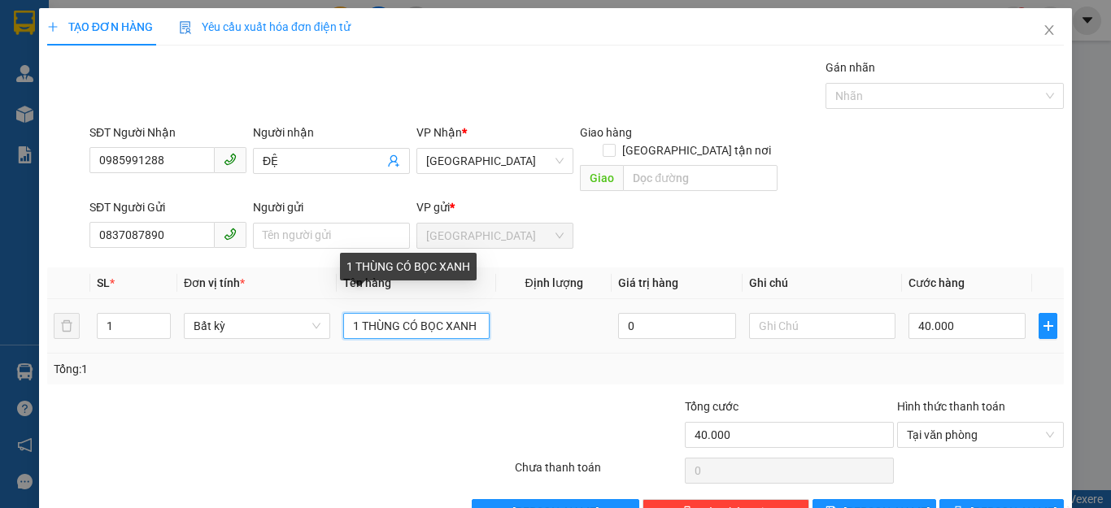
click at [482, 313] on input "1 THÙNG CÓ BỌC XANH" at bounding box center [416, 326] width 146 height 26
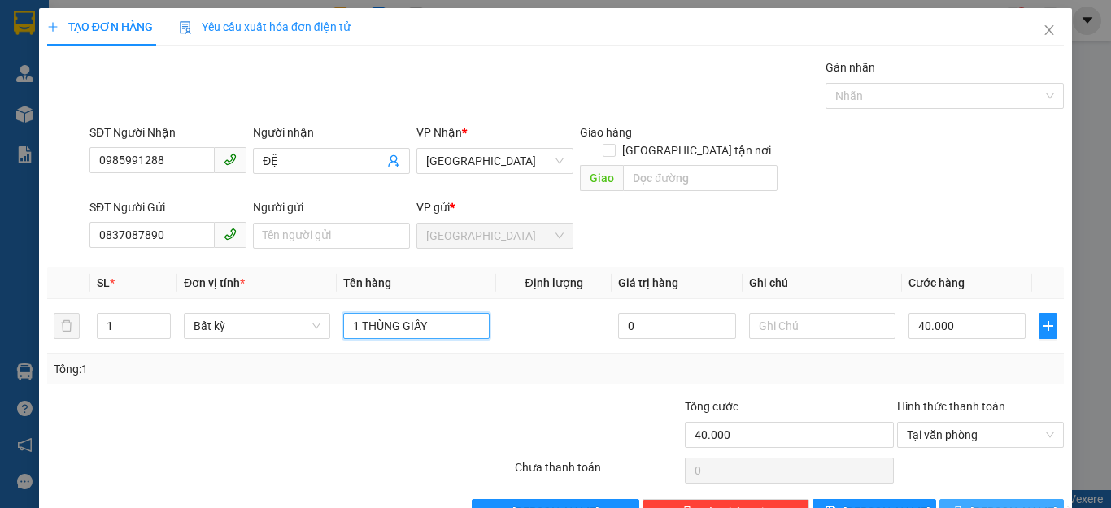
type input "1 THÙNG GIẤY"
click at [978, 503] on span "[PERSON_NAME] và In" at bounding box center [1027, 512] width 114 height 18
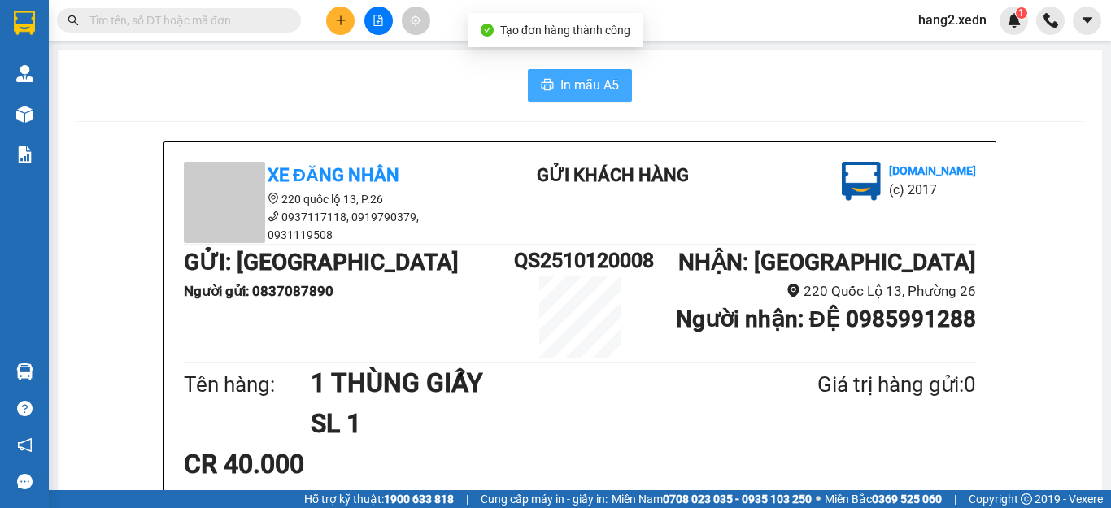
click at [601, 85] on span "In mẫu A5" at bounding box center [589, 85] width 59 height 20
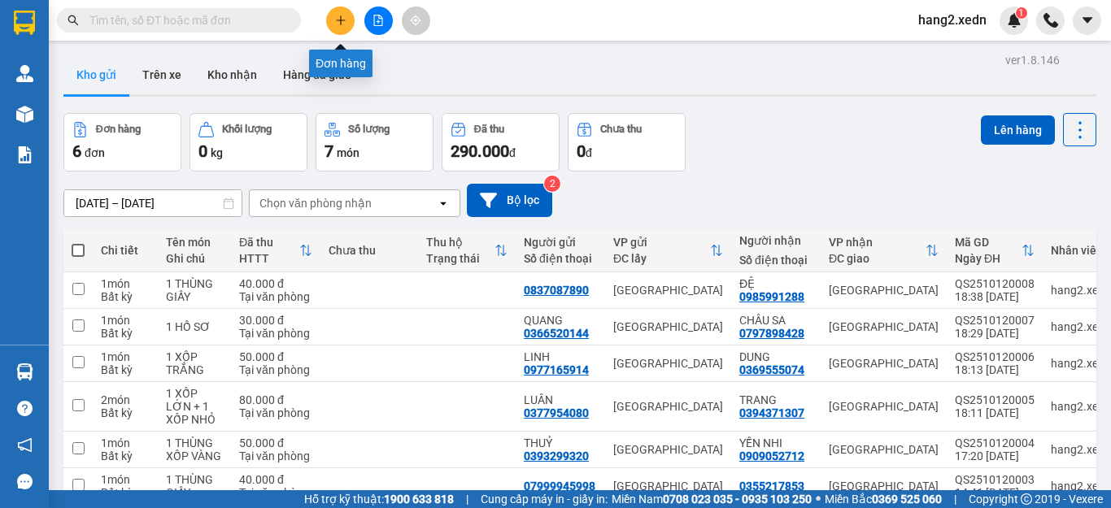
click at [344, 28] on button at bounding box center [340, 21] width 28 height 28
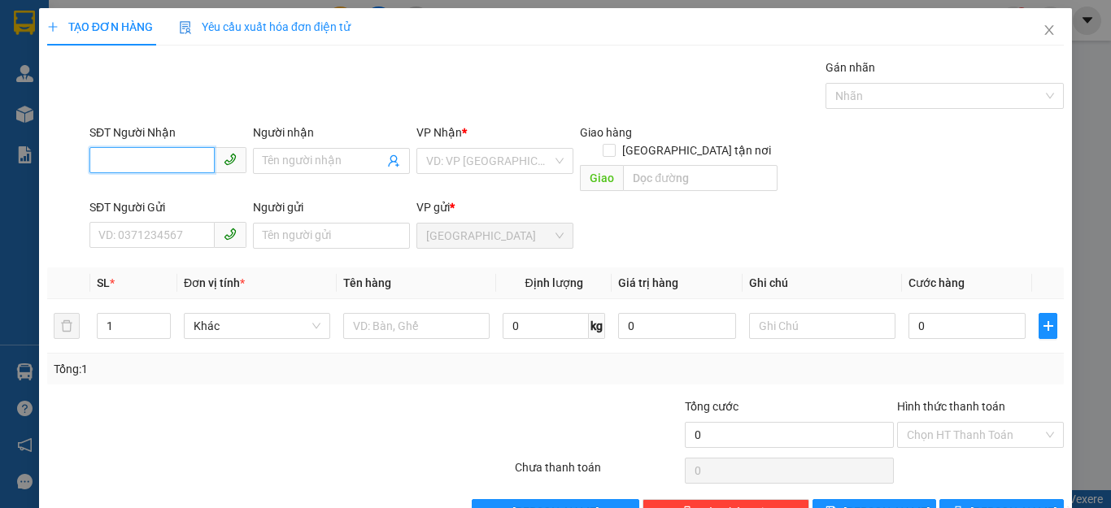
scroll to position [31, 0]
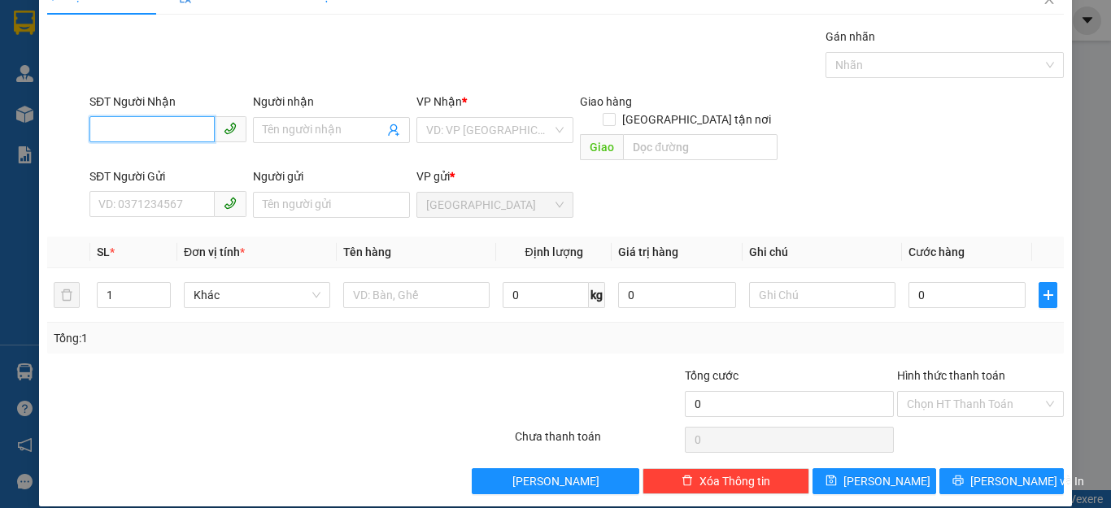
click at [143, 124] on input "SĐT Người Nhận" at bounding box center [151, 129] width 125 height 26
click at [123, 128] on input "090655246" at bounding box center [151, 129] width 125 height 26
type input "0906655246"
click at [185, 164] on div "0906655246 - LABO DK" at bounding box center [165, 163] width 135 height 18
type input "LABO DK"
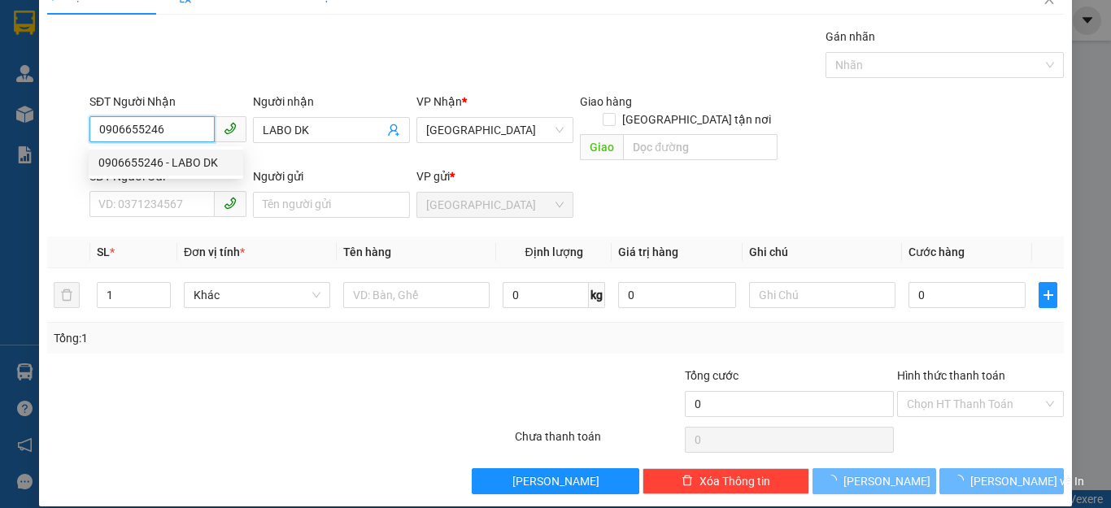
type input "30.000"
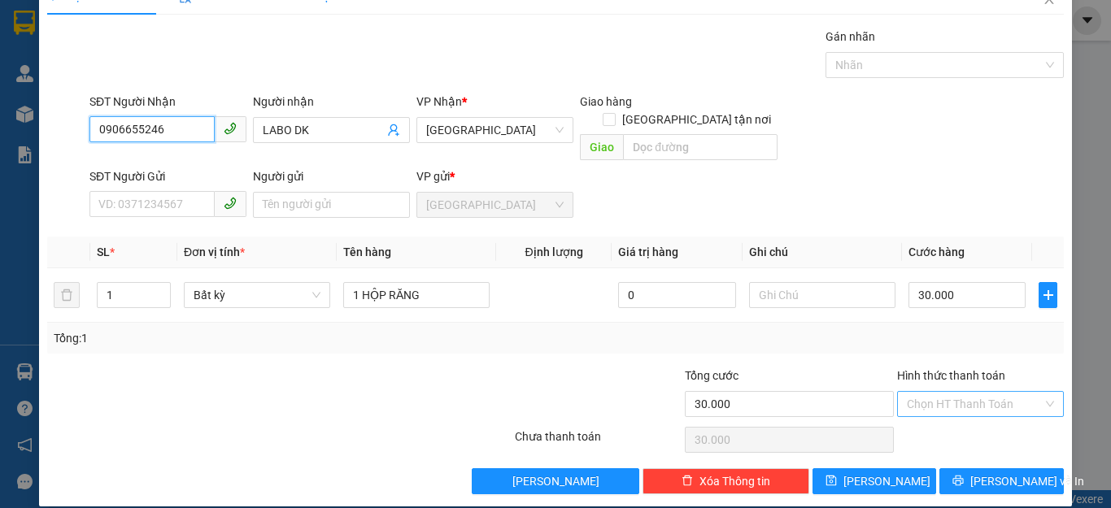
type input "0906655246"
click at [941, 392] on input "Hình thức thanh toán" at bounding box center [975, 404] width 136 height 24
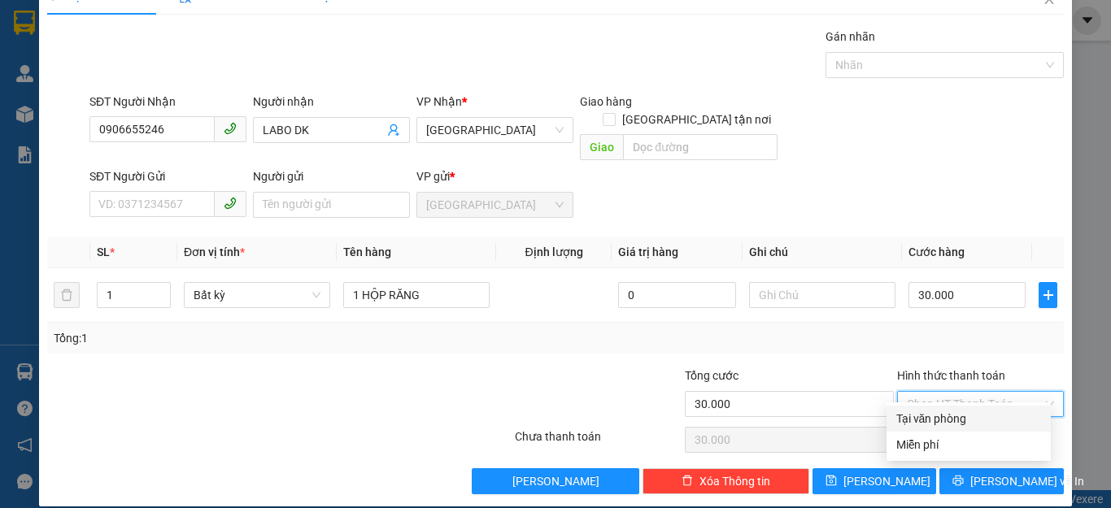
click at [947, 418] on div "Tại văn phòng" at bounding box center [968, 419] width 145 height 18
type input "0"
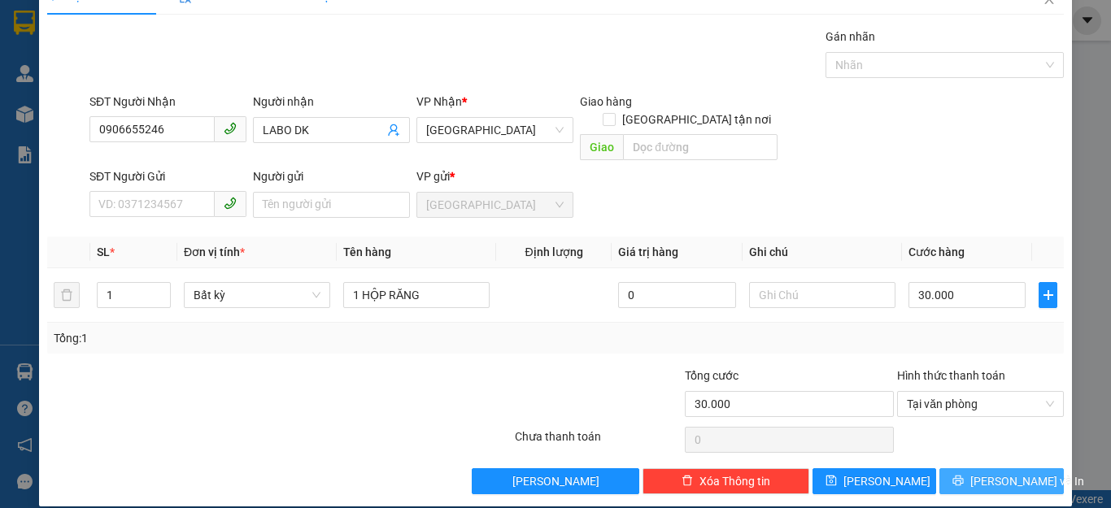
click at [973, 468] on button "[PERSON_NAME] và In" at bounding box center [1001, 481] width 124 height 26
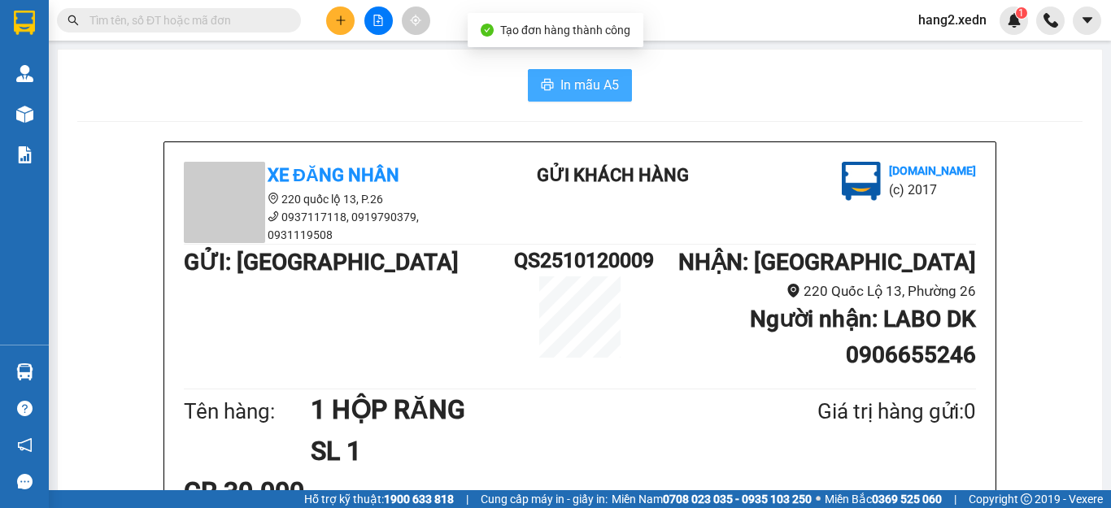
click at [577, 89] on span "In mẫu A5" at bounding box center [589, 85] width 59 height 20
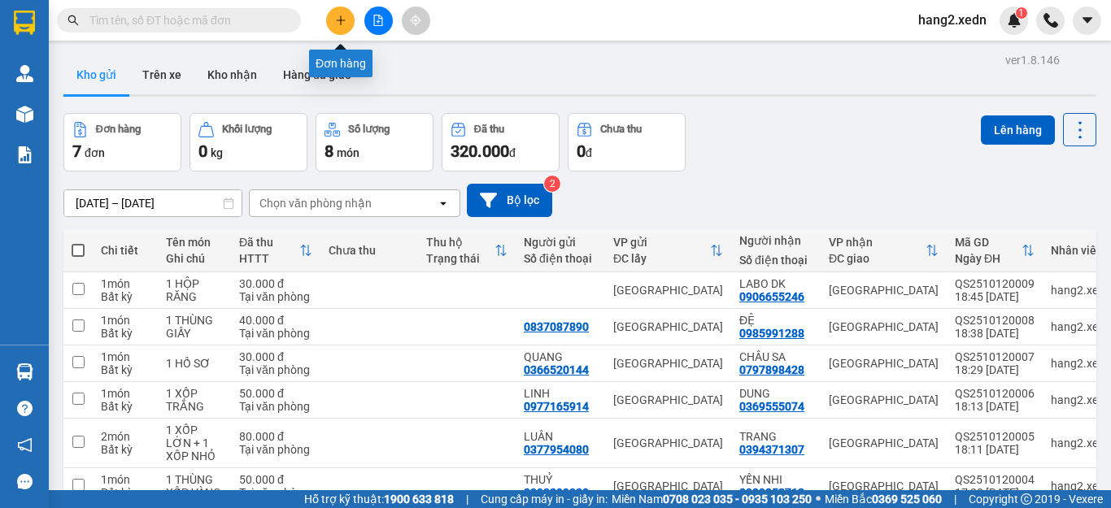
click at [336, 15] on icon "plus" at bounding box center [340, 20] width 11 height 11
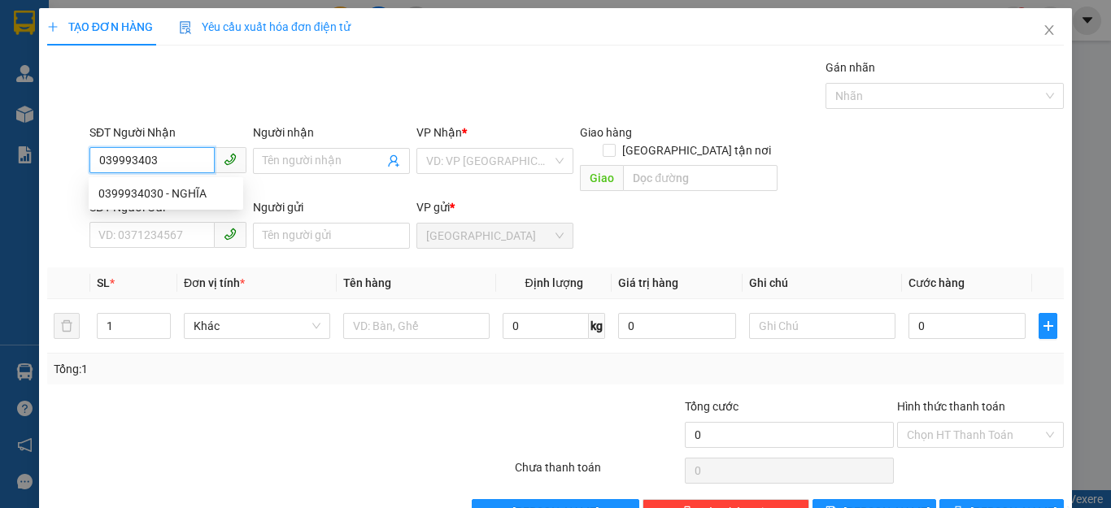
type input "0399934030"
click at [167, 195] on div "0399934030 - NGHĨA" at bounding box center [165, 194] width 135 height 18
type input "NGHĨA"
type input "AN SƯƠNG"
type input "100.000"
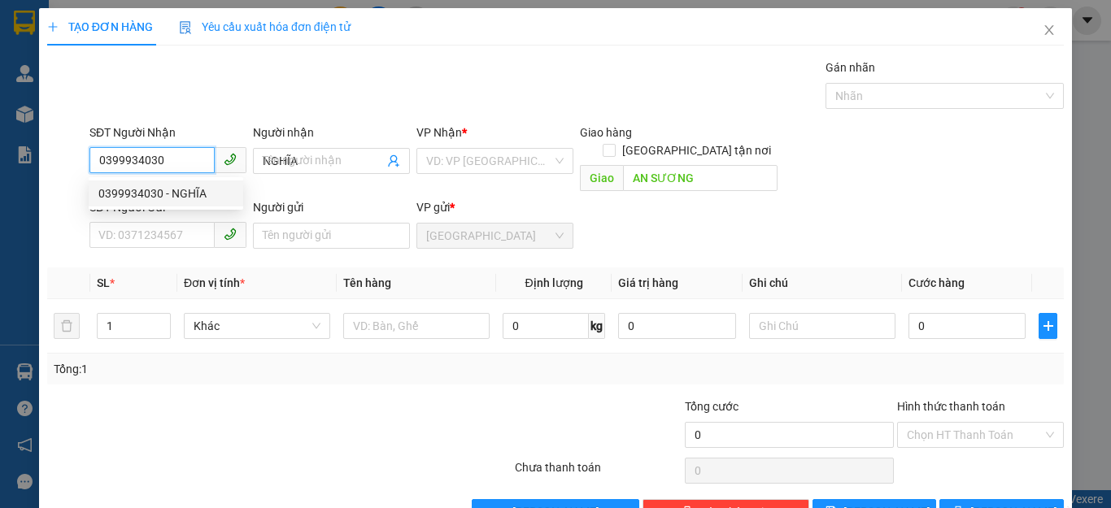
type input "100.000"
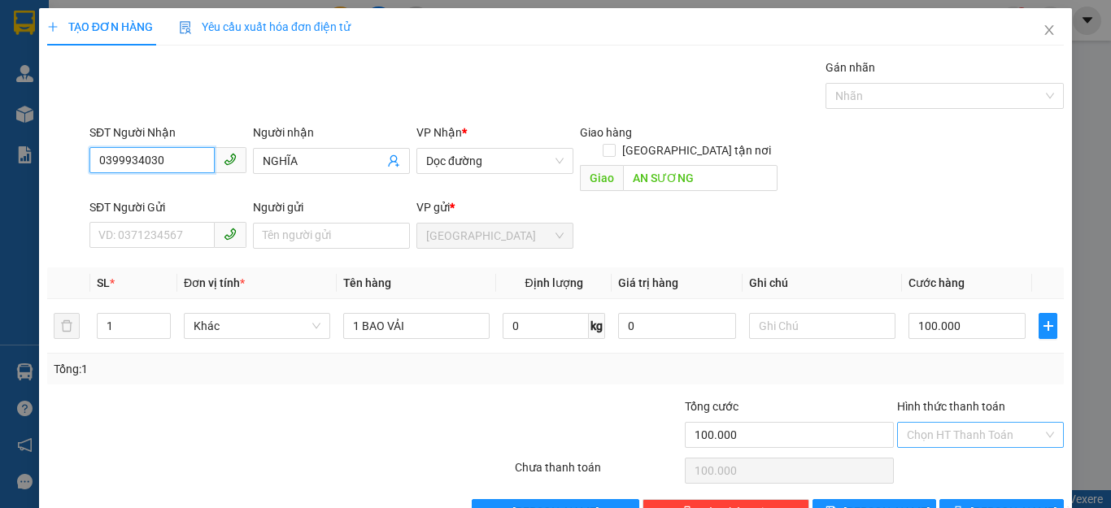
type input "0399934030"
click at [946, 423] on input "Hình thức thanh toán" at bounding box center [975, 435] width 136 height 24
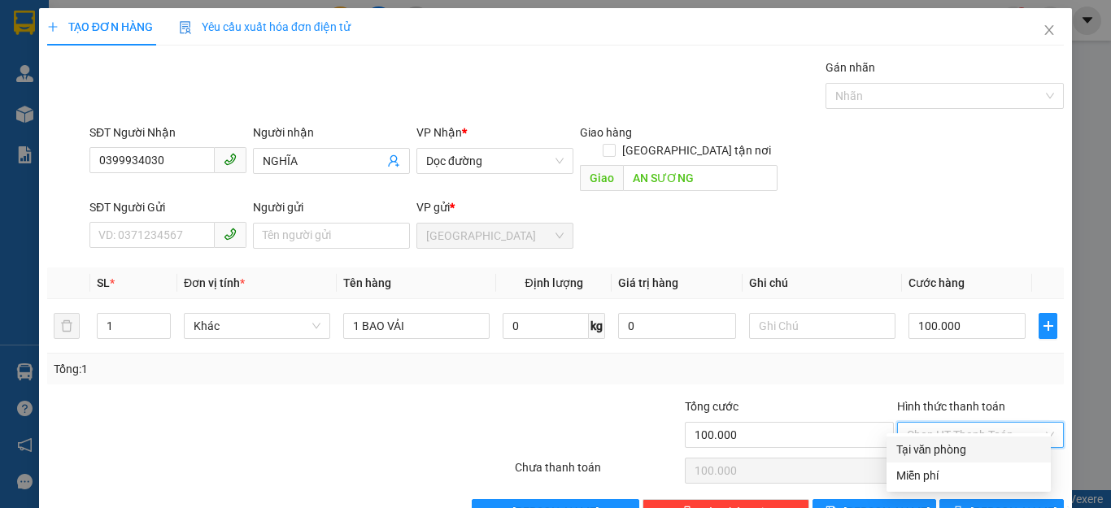
click at [937, 444] on div "Tại văn phòng" at bounding box center [968, 450] width 145 height 18
type input "0"
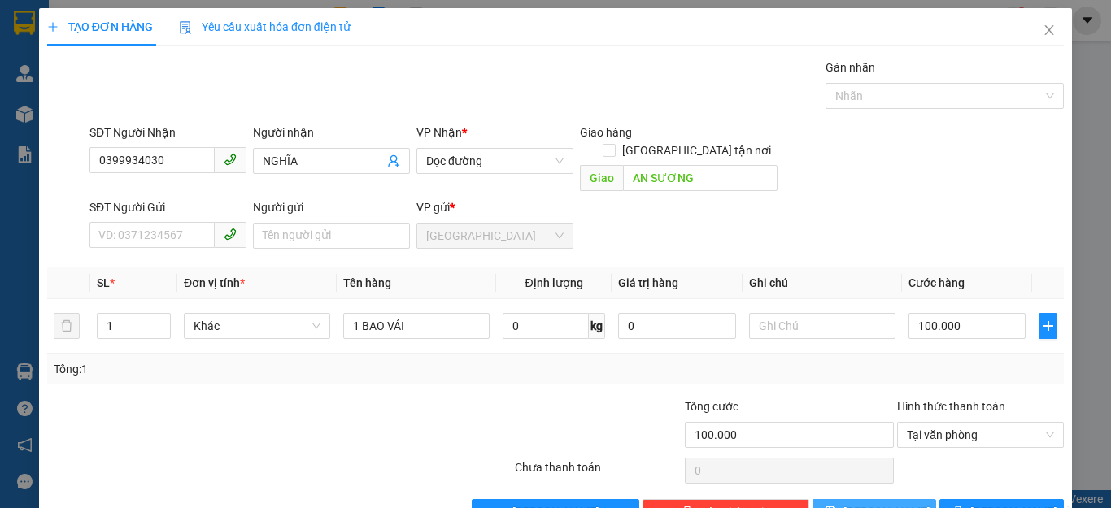
click at [878, 503] on span "[PERSON_NAME]" at bounding box center [886, 512] width 87 height 18
type input "0"
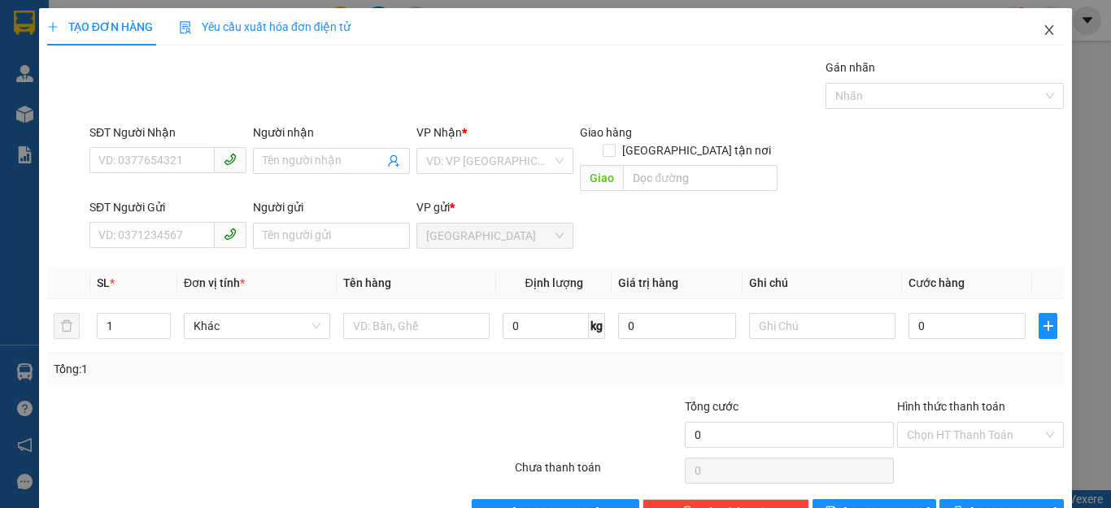
click at [1045, 28] on icon "close" at bounding box center [1049, 30] width 9 height 10
